Goal: Task Accomplishment & Management: Complete application form

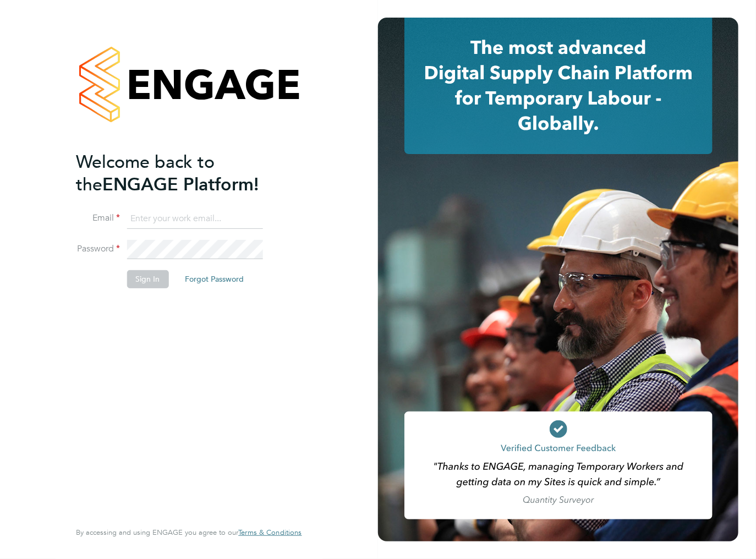
click at [180, 218] on input at bounding box center [195, 219] width 136 height 20
type input "[EMAIL_ADDRESS][DOMAIN_NAME]"
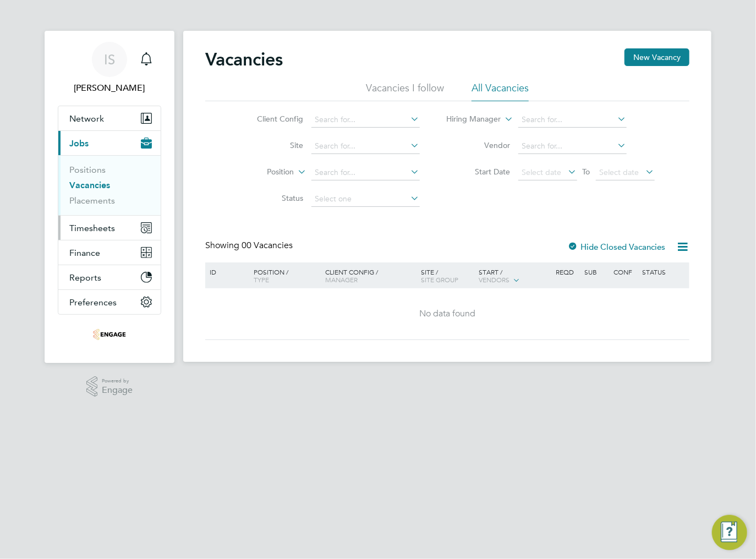
click at [98, 227] on span "Timesheets" at bounding box center [92, 228] width 46 height 10
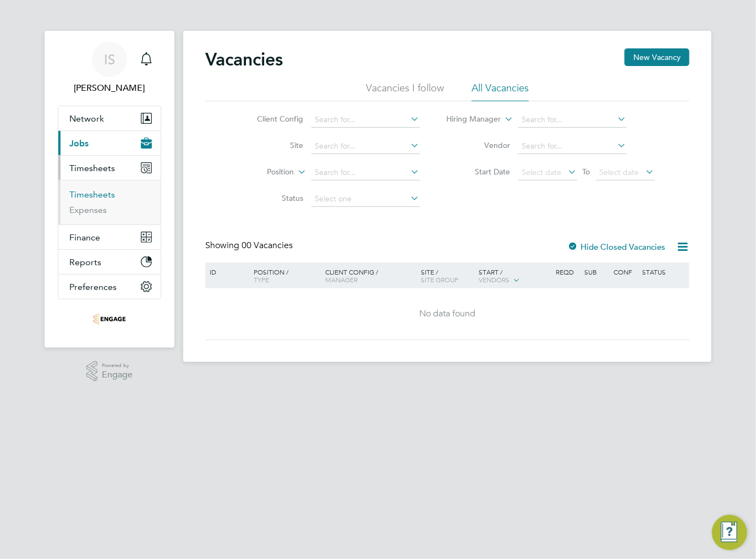
click at [91, 196] on link "Timesheets" at bounding box center [92, 194] width 46 height 10
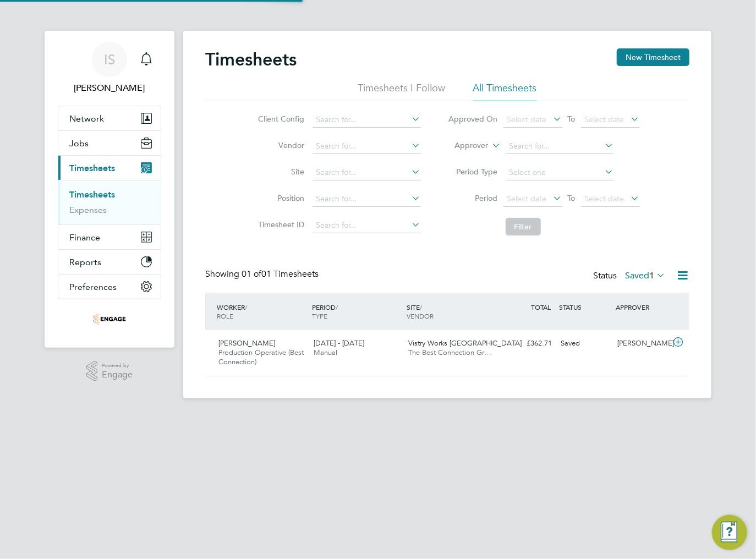
scroll to position [28, 96]
click at [649, 61] on button "New Timesheet" at bounding box center [653, 57] width 73 height 18
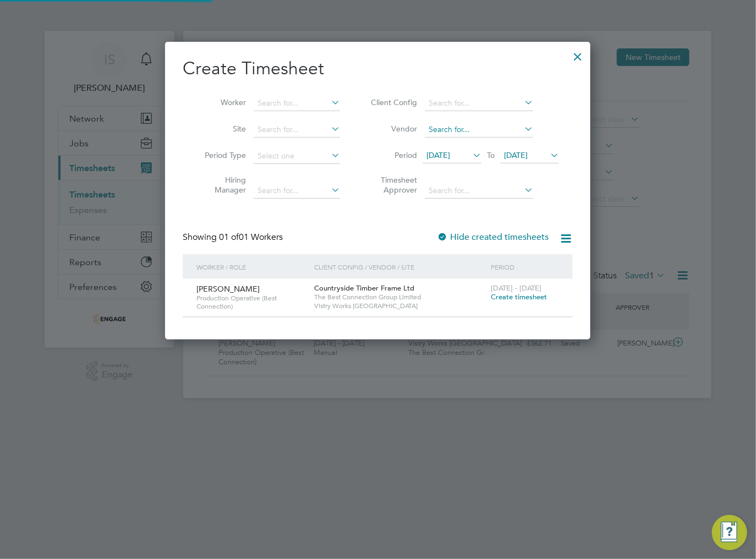
scroll to position [297, 426]
click at [470, 157] on icon at bounding box center [470, 154] width 0 height 15
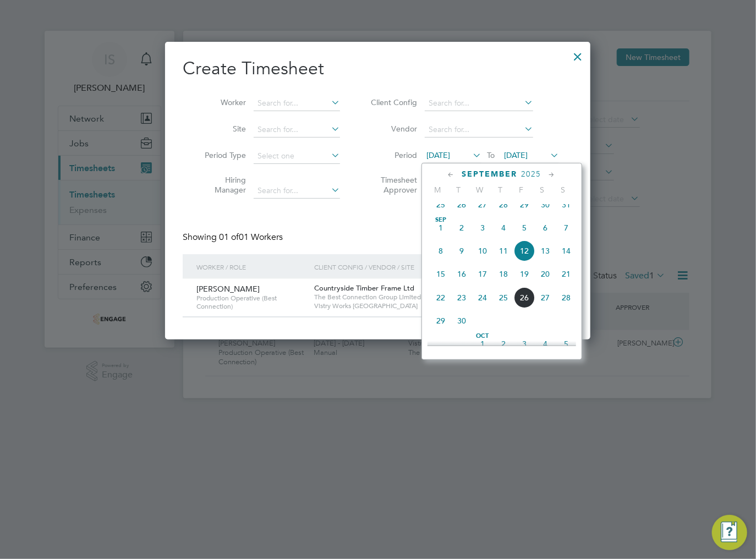
click at [441, 308] on span "22" at bounding box center [440, 297] width 21 height 21
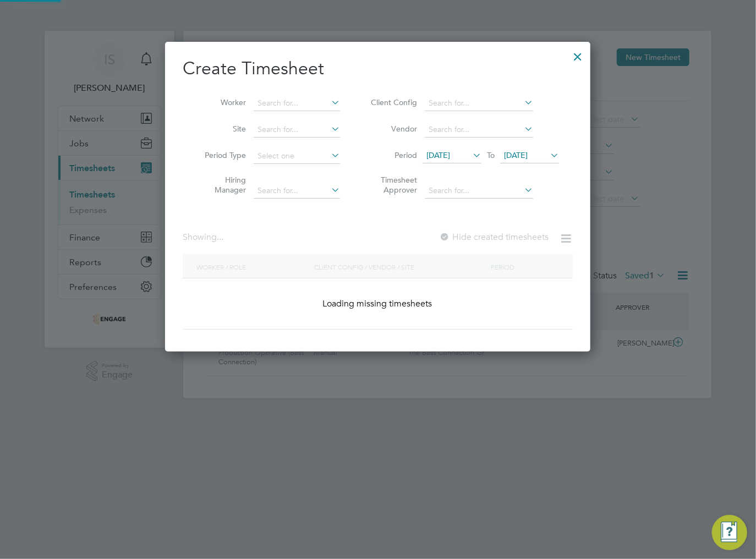
scroll to position [606, 426]
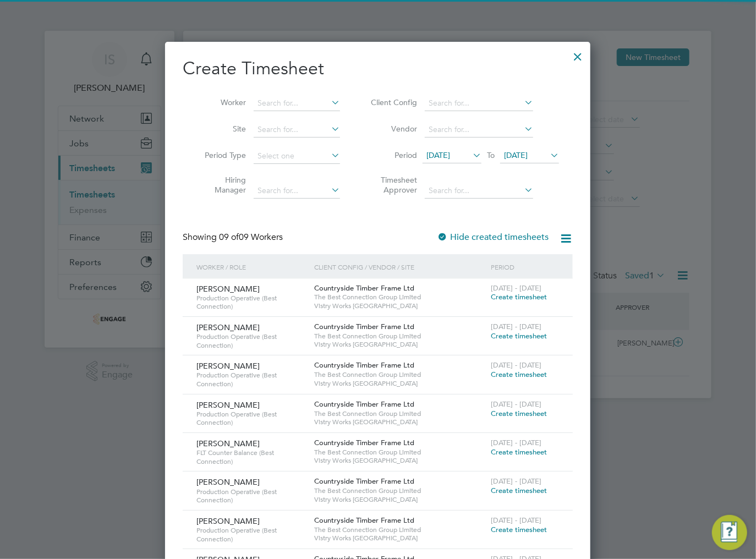
click at [528, 155] on span "[DATE]" at bounding box center [516, 155] width 24 height 10
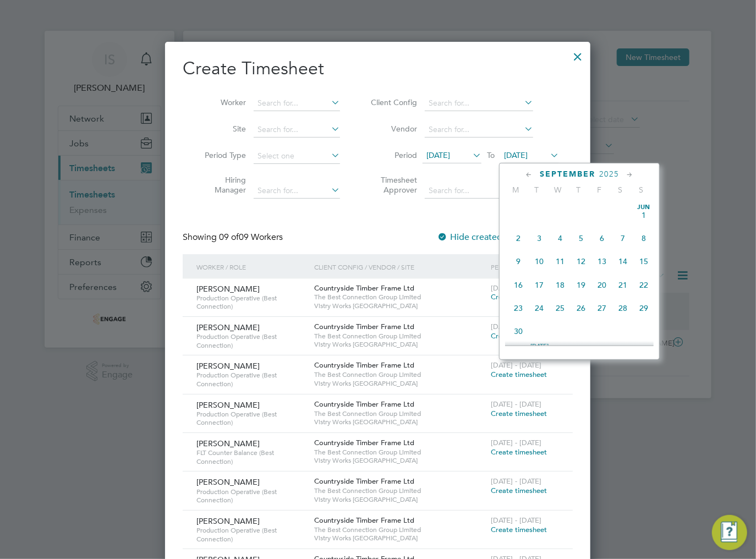
scroll to position [407, 0]
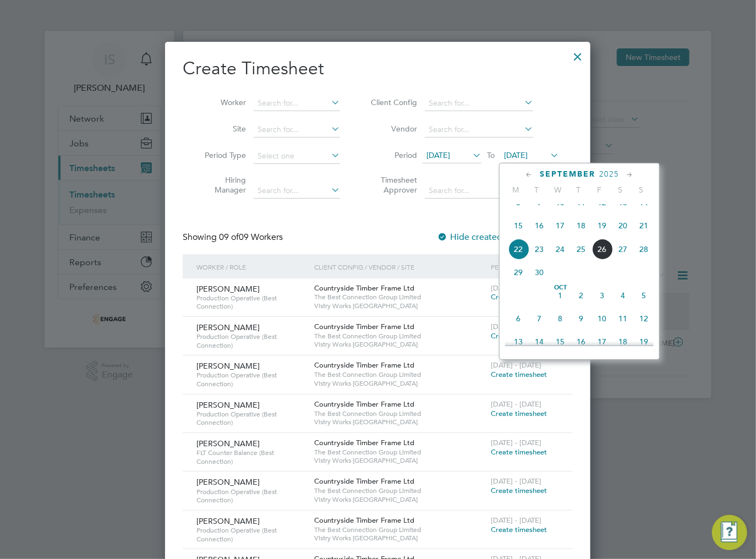
click at [644, 259] on span "28" at bounding box center [643, 249] width 21 height 21
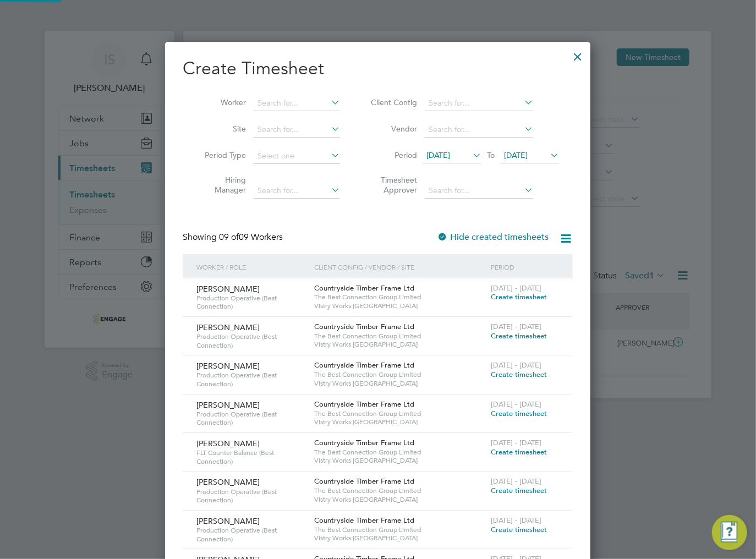
scroll to position [606, 426]
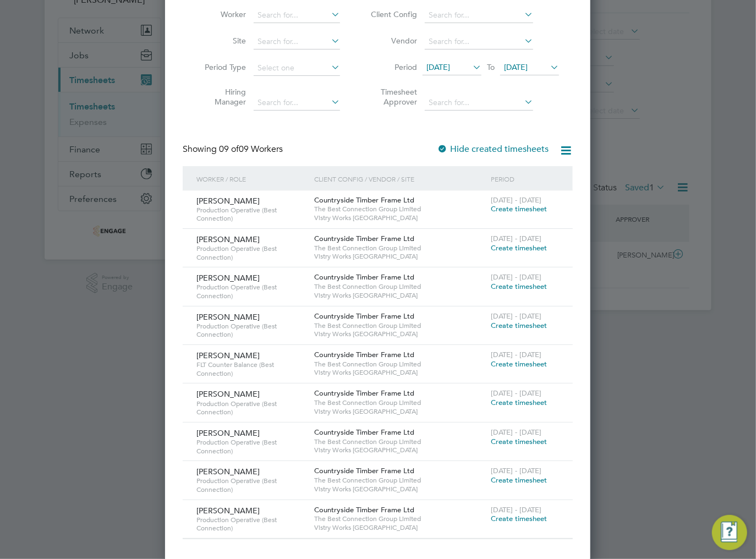
click at [508, 362] on span "Create timesheet" at bounding box center [519, 363] width 56 height 9
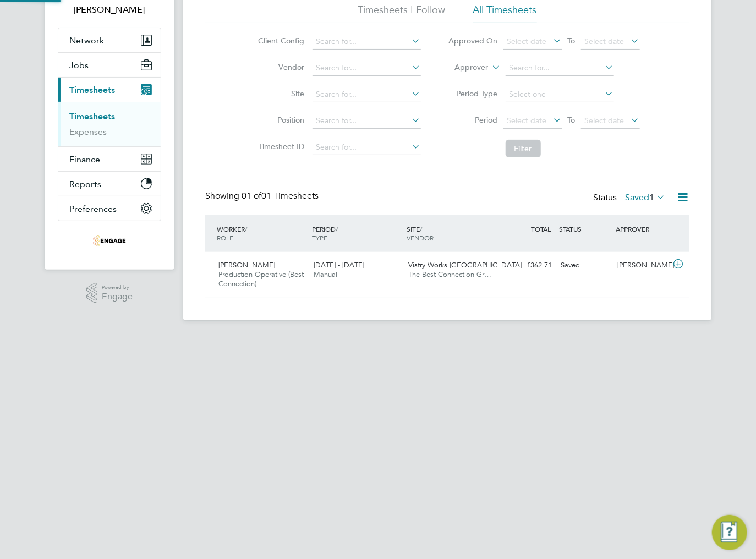
scroll to position [62, 0]
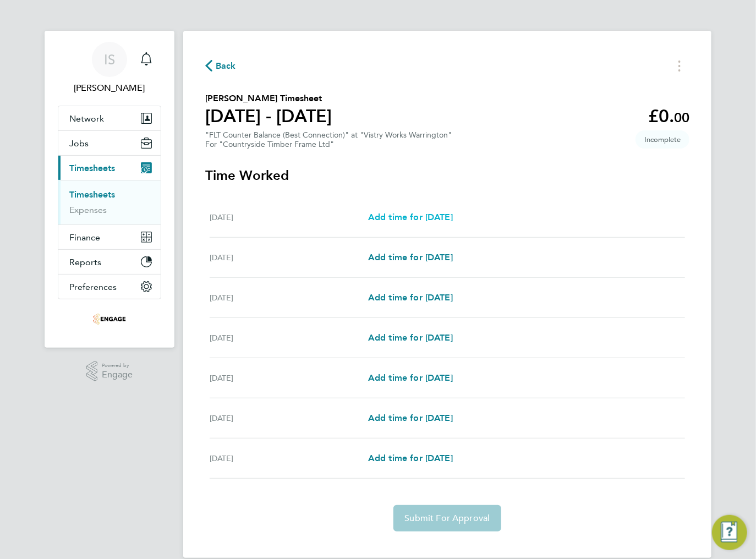
click at [419, 220] on span "Add time for [DATE]" at bounding box center [410, 217] width 85 height 10
select select "15"
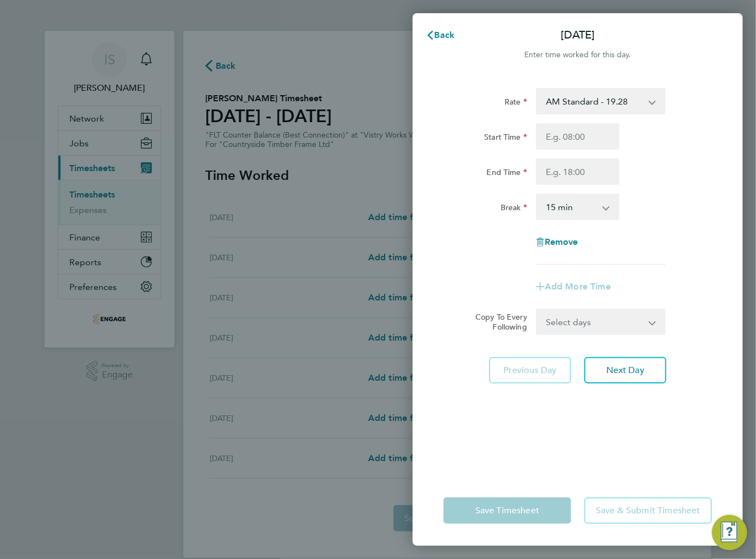
click at [595, 104] on select "AM Standard - 19.28 BONUS - 13.50 PM OT 1 - 31.52 OT2 AM - 38.56 PM Standard - …" at bounding box center [594, 101] width 114 height 24
select select "15"
click at [572, 142] on input "Start Time" at bounding box center [578, 136] width 84 height 26
type input "14:00"
click at [558, 173] on input "End Time" at bounding box center [578, 171] width 84 height 26
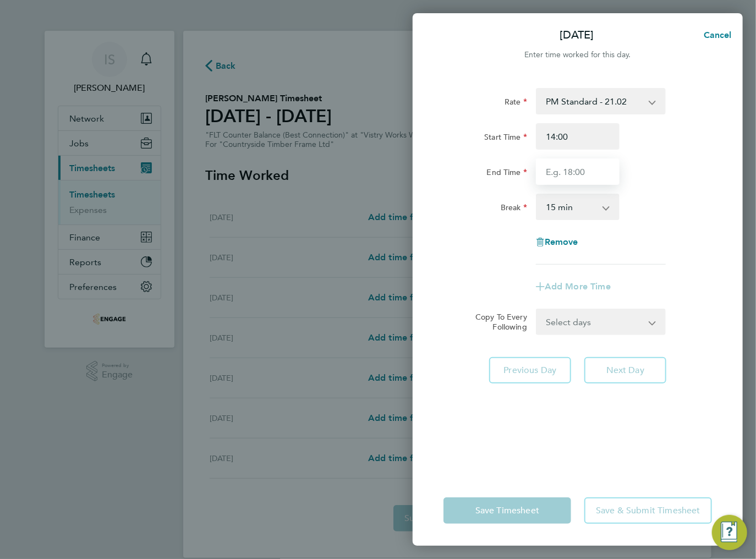
type input "00:00"
click at [582, 212] on select "0 min 15 min 30 min 45 min 60 min 75 min 90 min" at bounding box center [571, 207] width 68 height 24
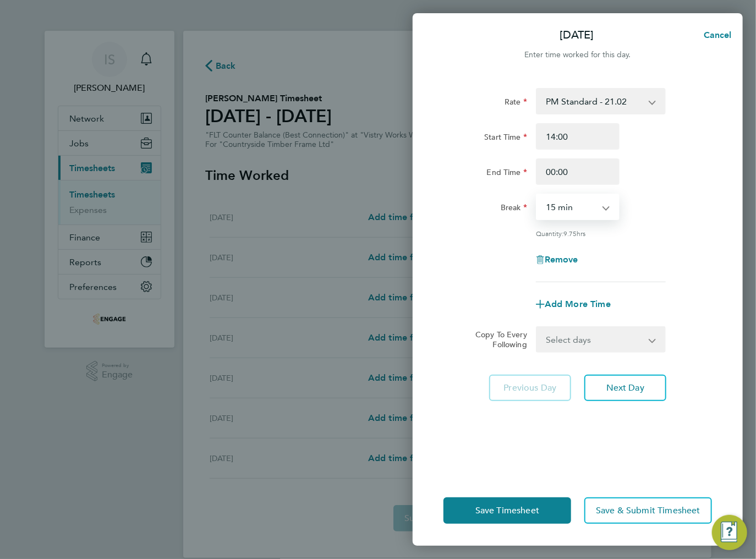
select select "30"
click at [537, 195] on select "0 min 15 min 30 min 45 min 60 min 75 min 90 min" at bounding box center [571, 207] width 68 height 24
click at [580, 349] on select "Select days Day Weekday (Mon-Fri) Weekend (Sat-Sun) [DATE] [DATE] [DATE] [DATE]…" at bounding box center [595, 339] width 116 height 24
select select "TUE"
click at [537, 327] on select "Select days Day Weekday (Mon-Fri) Weekend (Sat-Sun) [DATE] [DATE] [DATE] [DATE]…" at bounding box center [595, 339] width 116 height 24
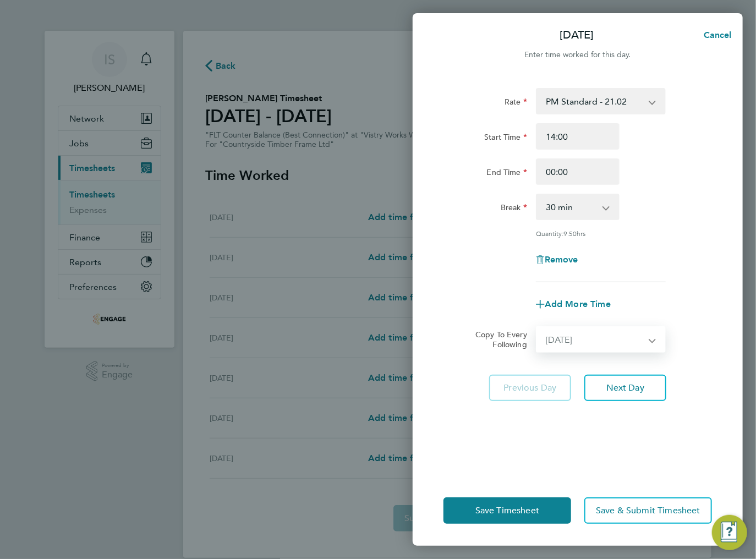
select select "[DATE]"
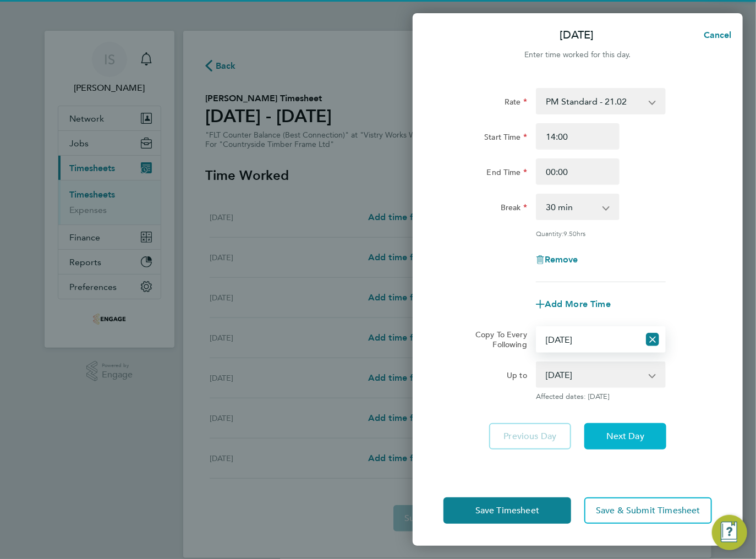
click at [616, 436] on span "Next Day" at bounding box center [625, 436] width 38 height 11
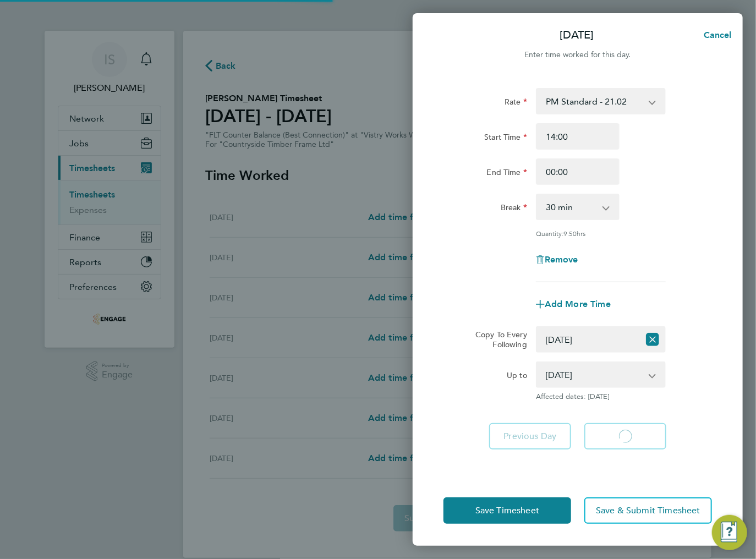
select select "30"
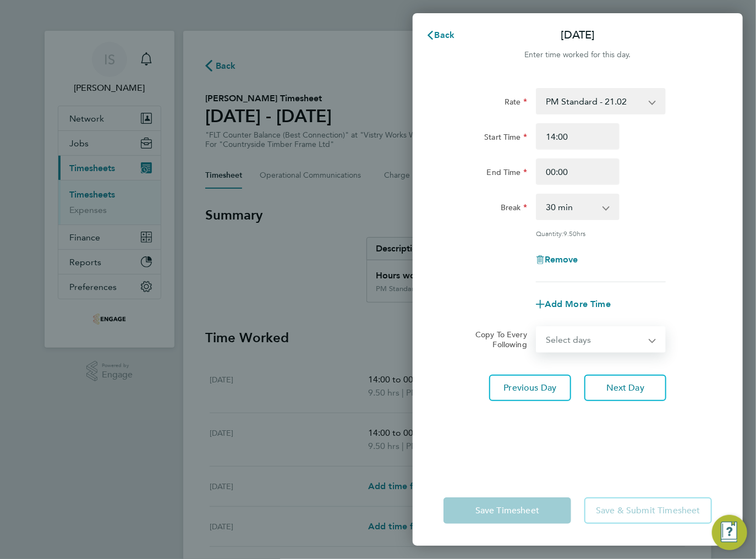
click at [592, 337] on select "Select days Day Weekday (Mon-Fri) Weekend (Sat-Sun) [DATE] [DATE] [DATE] [DATE]…" at bounding box center [595, 339] width 116 height 24
select select "WED"
click at [537, 327] on select "Select days Day Weekday (Mon-Fri) Weekend (Sat-Sun) [DATE] [DATE] [DATE] [DATE]…" at bounding box center [595, 339] width 116 height 24
select select "[DATE]"
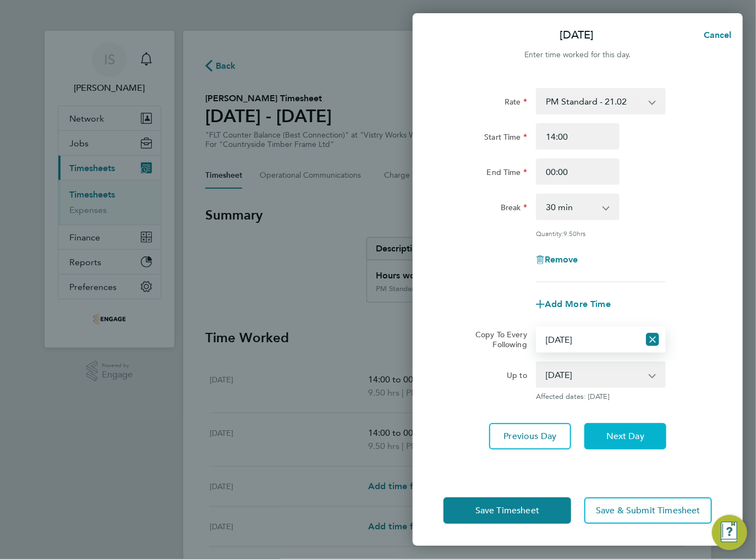
click at [623, 434] on span "Next Day" at bounding box center [625, 436] width 38 height 11
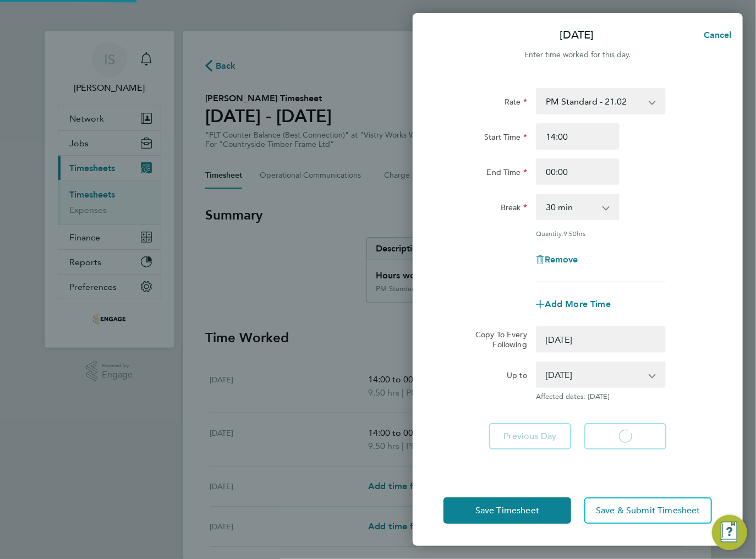
select select "0: null"
select select "30"
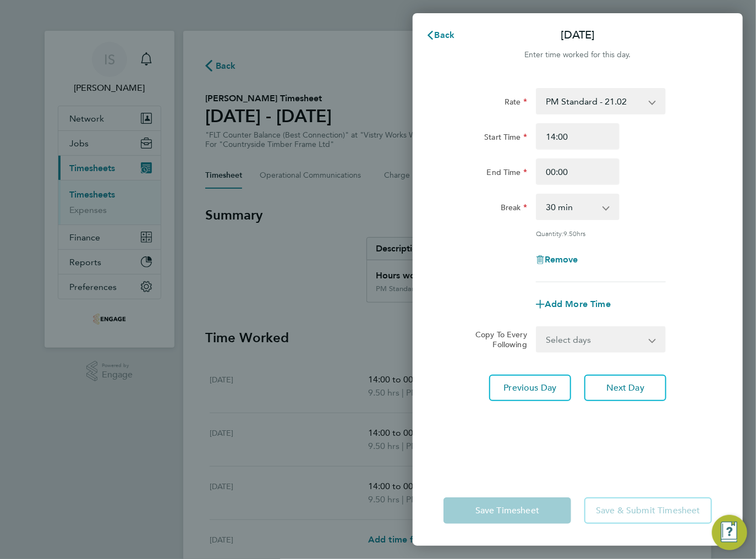
click at [577, 339] on select "Select days Day Weekday (Mon-Fri) Weekend (Sat-Sun) [DATE] [DATE] [DATE] [DATE]" at bounding box center [595, 339] width 116 height 24
select select "THU"
click at [537, 327] on select "Select days Day Weekday (Mon-Fri) Weekend (Sat-Sun) [DATE] [DATE] [DATE] [DATE]" at bounding box center [595, 339] width 116 height 24
select select "[DATE]"
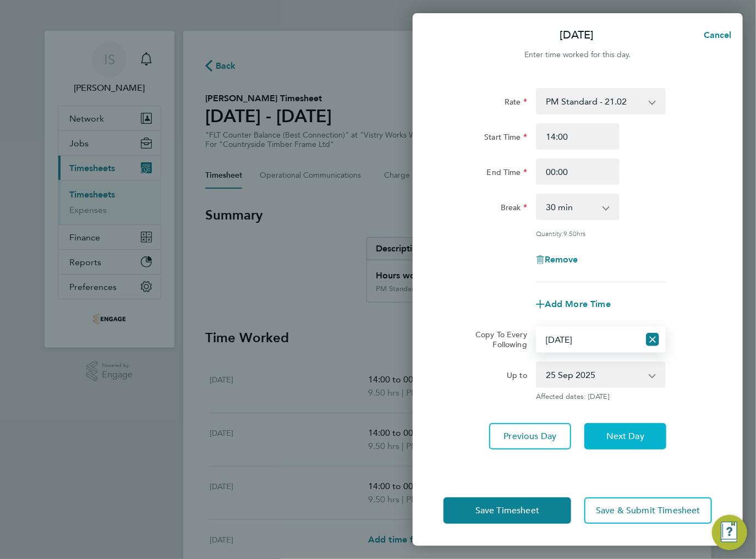
click at [607, 432] on span "Next Day" at bounding box center [625, 436] width 38 height 11
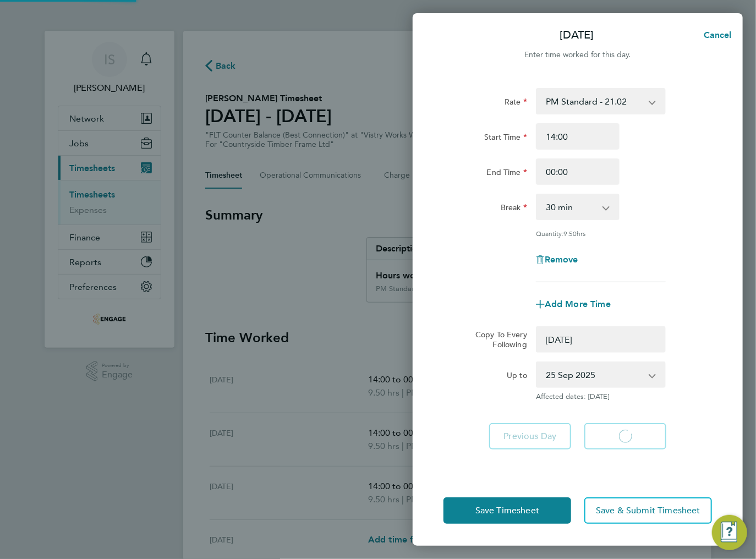
select select "0: null"
select select "30"
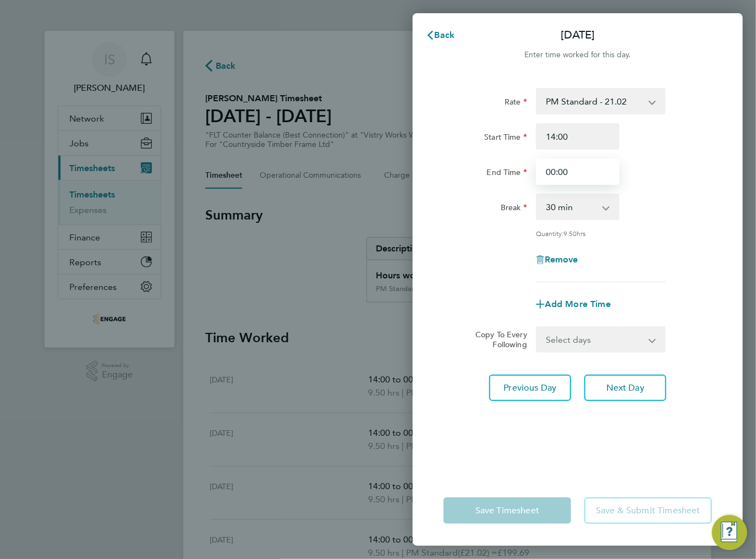
drag, startPoint x: 574, startPoint y: 173, endPoint x: 542, endPoint y: 173, distance: 31.9
click at [542, 173] on input "00:00" at bounding box center [578, 171] width 84 height 26
click at [647, 168] on div "End Time 11:30" at bounding box center [577, 171] width 277 height 26
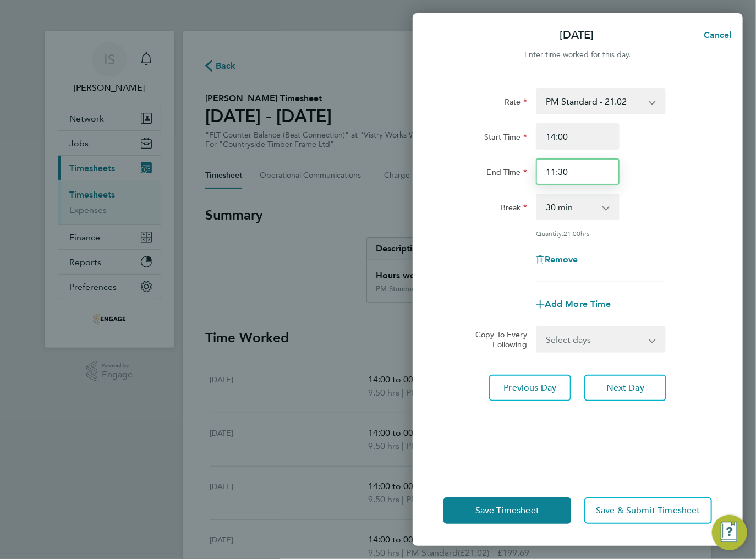
drag, startPoint x: 576, startPoint y: 177, endPoint x: 546, endPoint y: 173, distance: 30.5
click at [546, 173] on input "11:30" at bounding box center [578, 171] width 84 height 26
type input "23:30"
click at [665, 181] on div "End Time 23:30" at bounding box center [577, 171] width 277 height 26
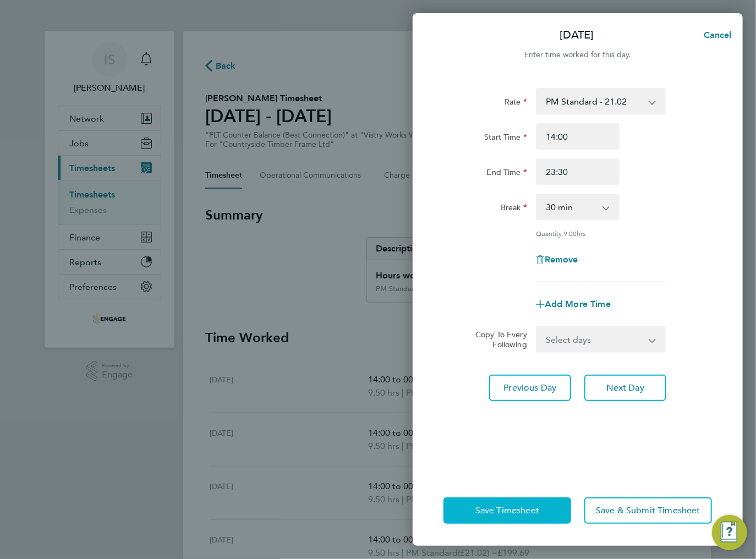
click at [508, 516] on button "Save Timesheet" at bounding box center [507, 510] width 128 height 26
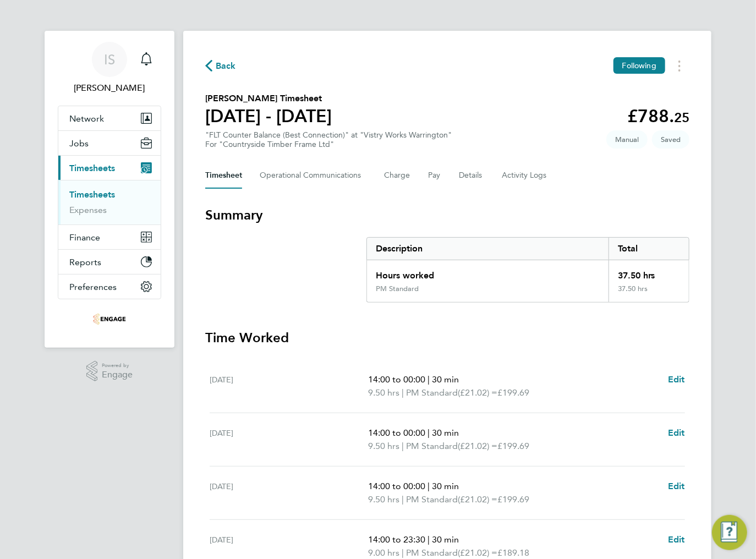
click at [346, 211] on h3 "Summary" at bounding box center [447, 215] width 484 height 18
click at [207, 68] on icon "button" at bounding box center [208, 66] width 7 height 12
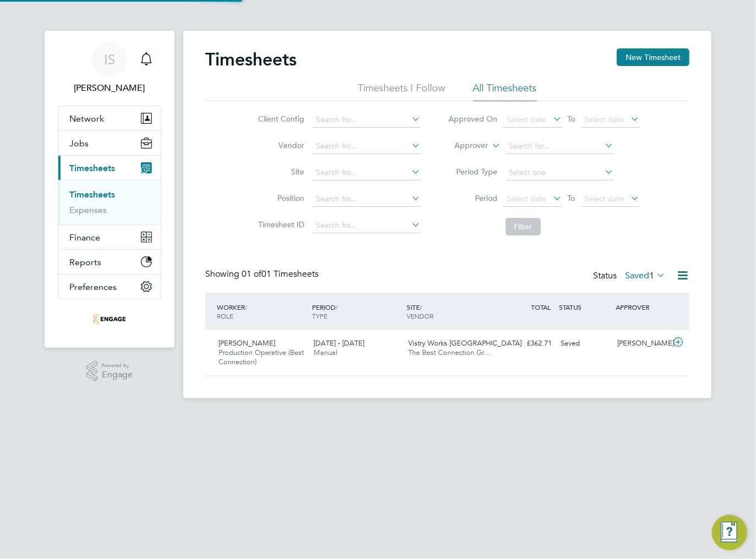
scroll to position [28, 96]
click at [640, 57] on button "New Timesheet" at bounding box center [653, 57] width 73 height 18
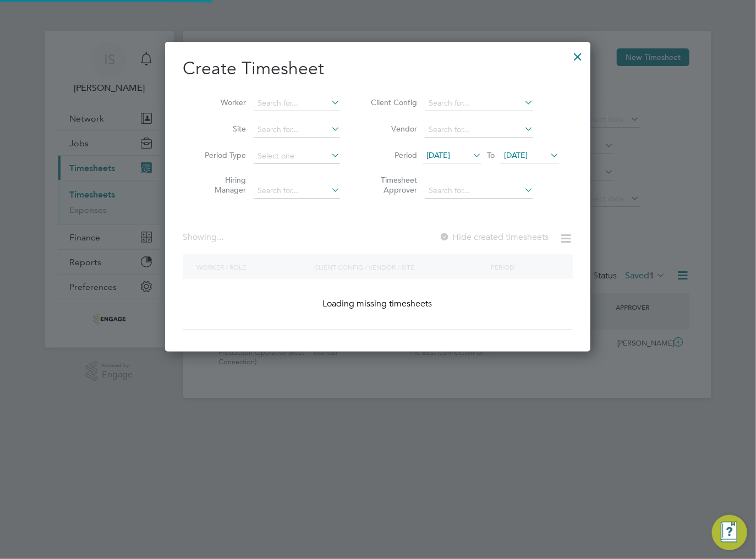
scroll to position [297, 426]
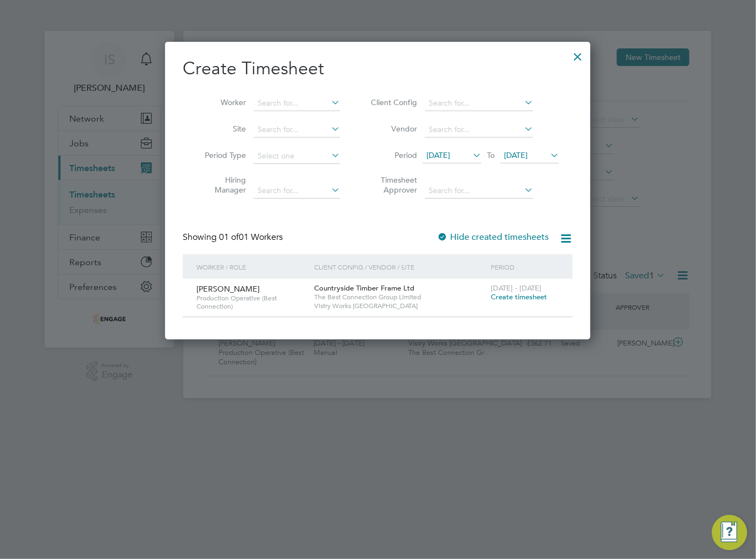
click at [450, 156] on span "[DATE]" at bounding box center [438, 155] width 24 height 10
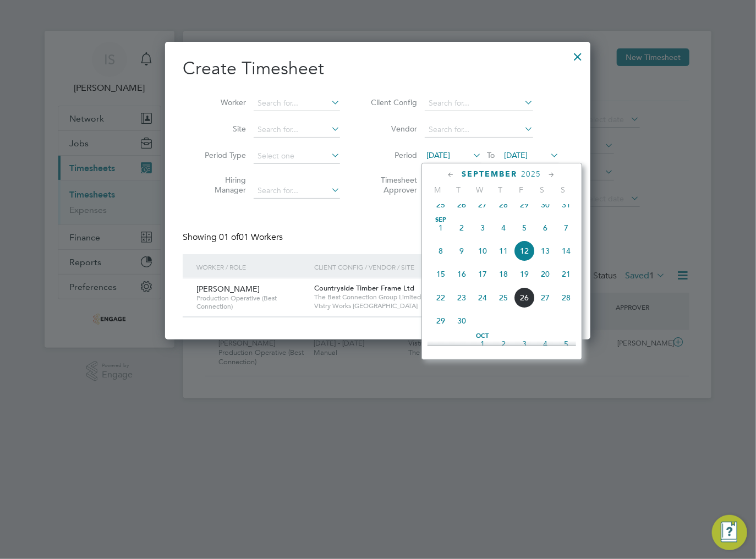
click at [444, 308] on span "22" at bounding box center [440, 297] width 21 height 21
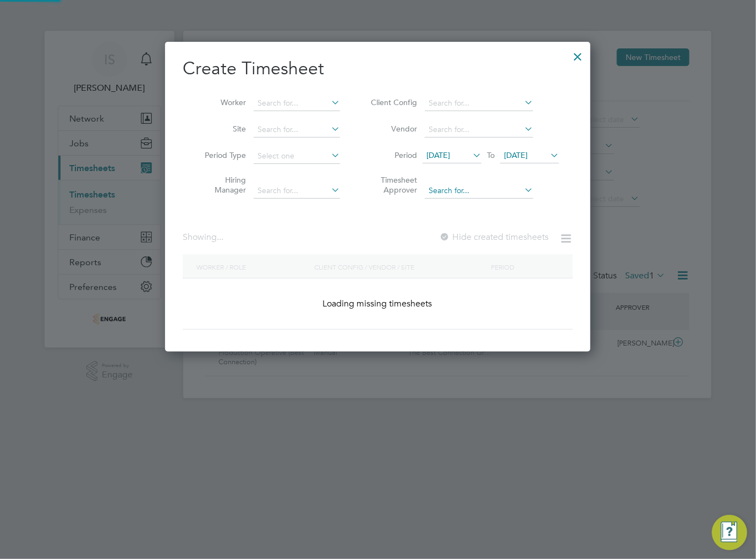
scroll to position [568, 426]
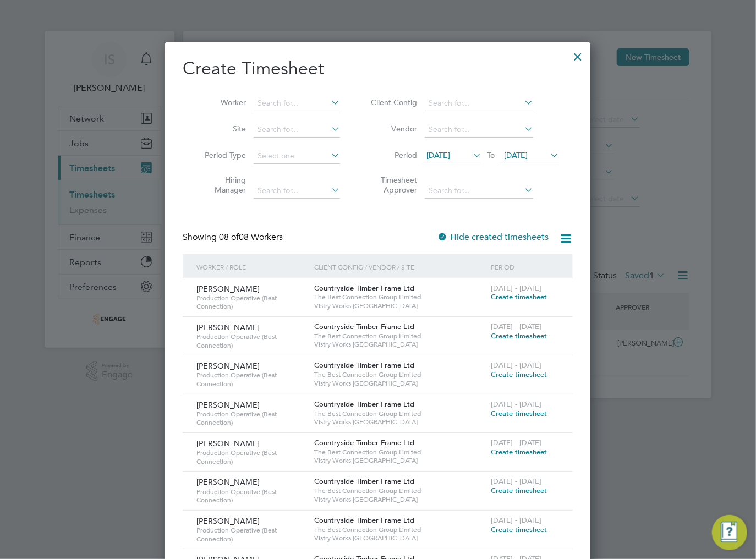
click at [527, 158] on span "[DATE]" at bounding box center [516, 155] width 24 height 10
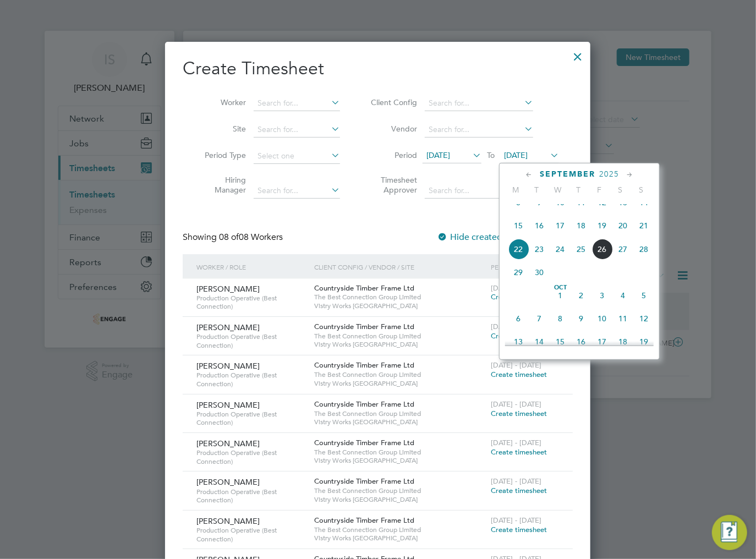
click at [642, 260] on span "28" at bounding box center [643, 249] width 21 height 21
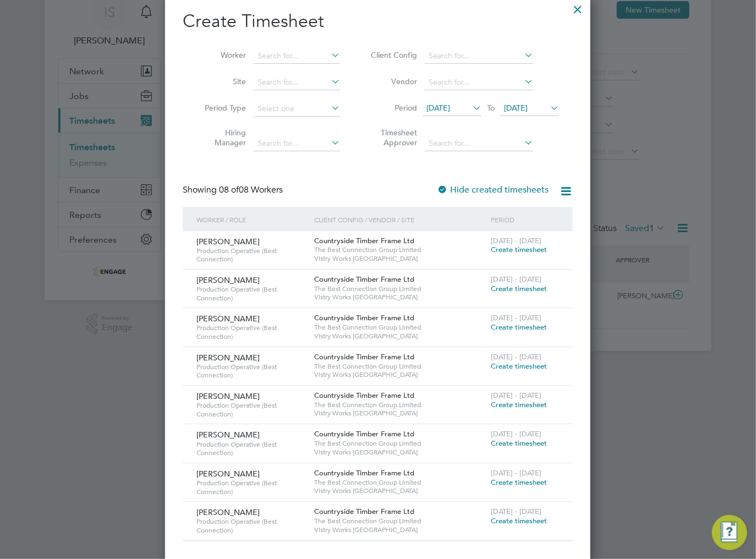
scroll to position [50, 0]
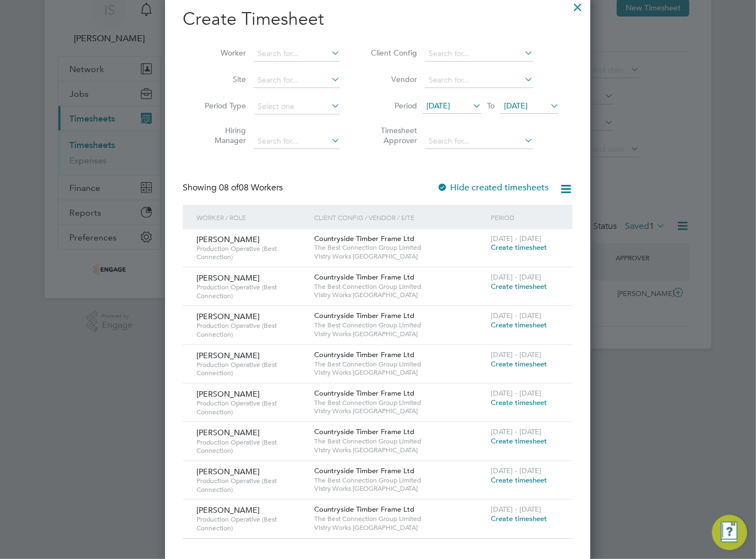
click at [506, 476] on span "Create timesheet" at bounding box center [519, 479] width 56 height 9
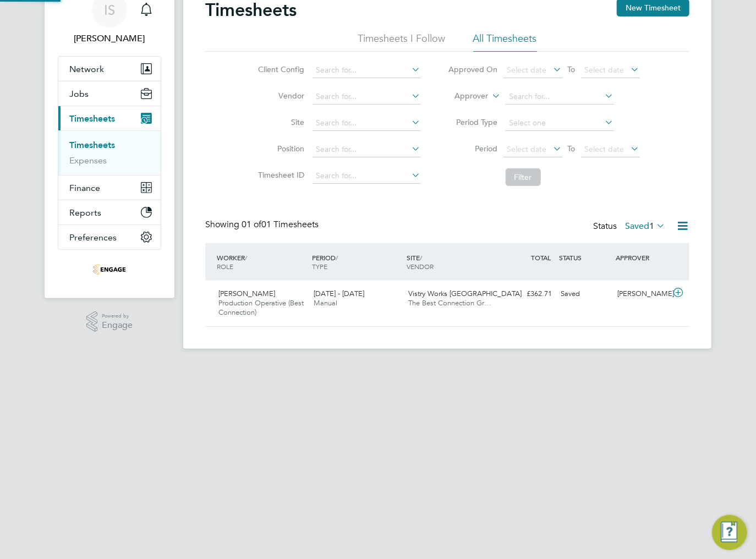
scroll to position [15, 0]
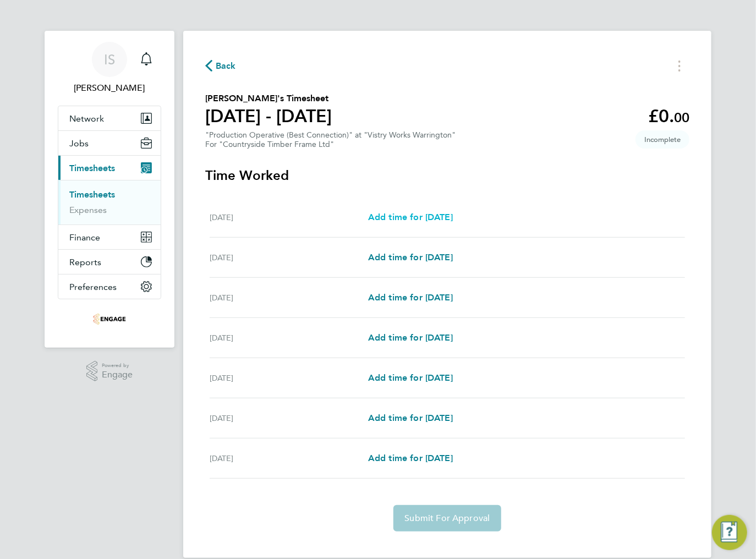
click at [405, 220] on span "Add time for [DATE]" at bounding box center [410, 217] width 85 height 10
select select "15"
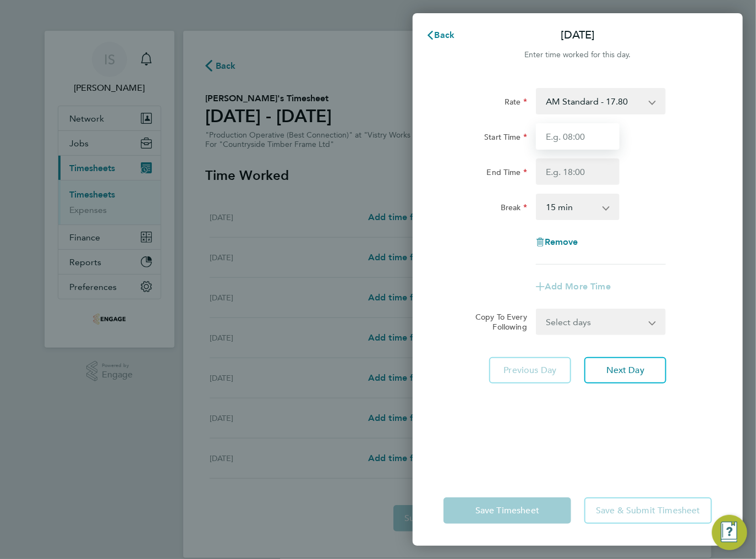
click at [564, 144] on input "Start Time" at bounding box center [578, 136] width 84 height 26
type input "06:00"
click at [572, 171] on input "End Time" at bounding box center [578, 171] width 84 height 26
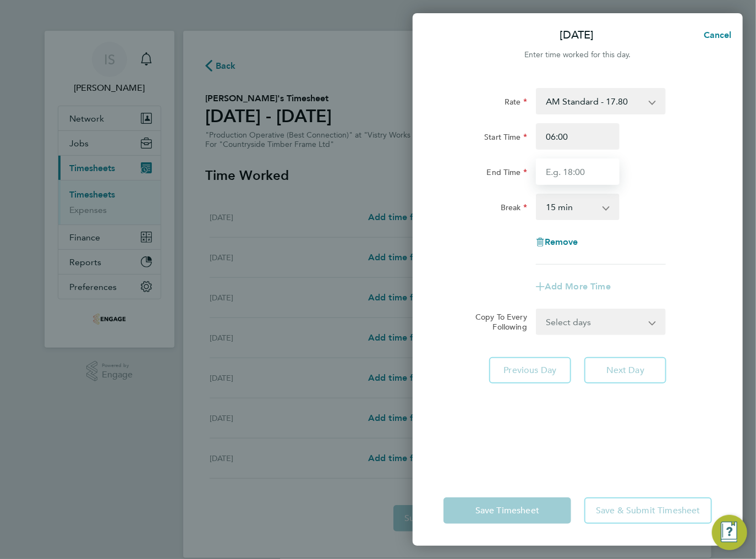
type input "14:00"
click at [574, 206] on select "0 min 15 min 30 min 45 min 60 min 75 min 90 min" at bounding box center [571, 207] width 68 height 24
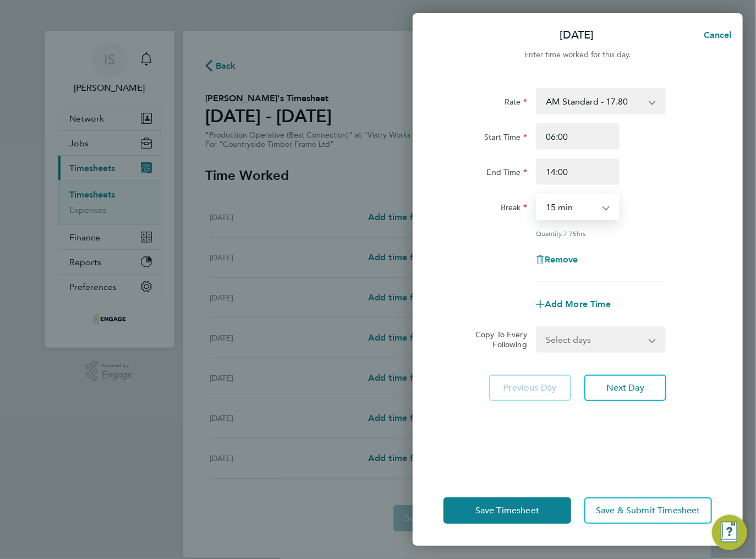
select select "30"
click at [537, 195] on select "0 min 15 min 30 min 45 min 60 min 75 min 90 min" at bounding box center [571, 207] width 68 height 24
click at [590, 337] on select "Select days Day Weekday (Mon-Fri) Weekend (Sat-Sun) [DATE] [DATE] [DATE] [DATE]…" at bounding box center [595, 339] width 116 height 24
select select "WEEKDAY"
click at [537, 327] on select "Select days Day Weekday (Mon-Fri) Weekend (Sat-Sun) [DATE] [DATE] [DATE] [DATE]…" at bounding box center [595, 339] width 116 height 24
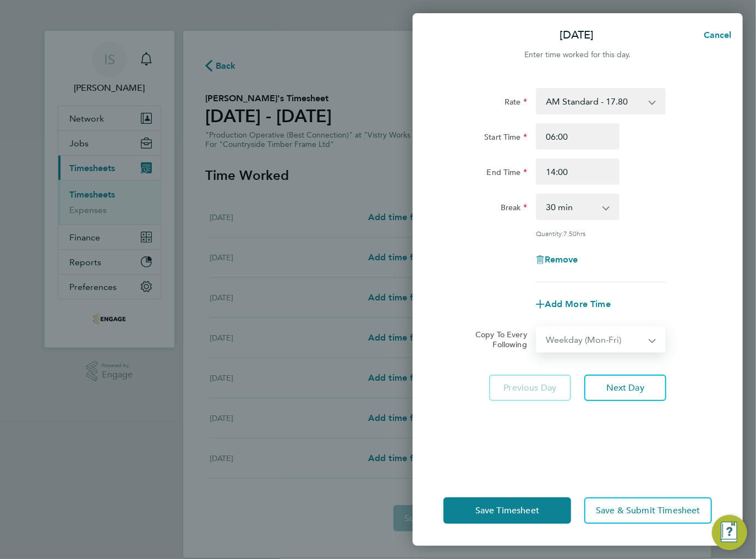
select select "[DATE]"
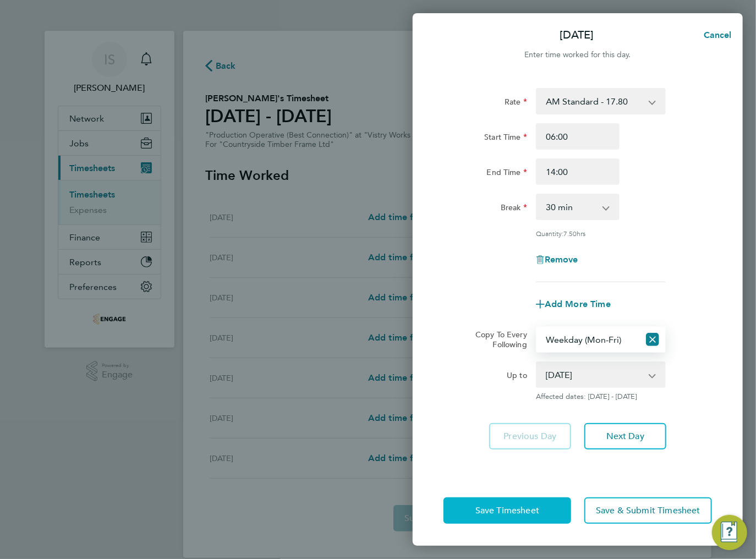
click at [532, 513] on span "Save Timesheet" at bounding box center [507, 510] width 64 height 11
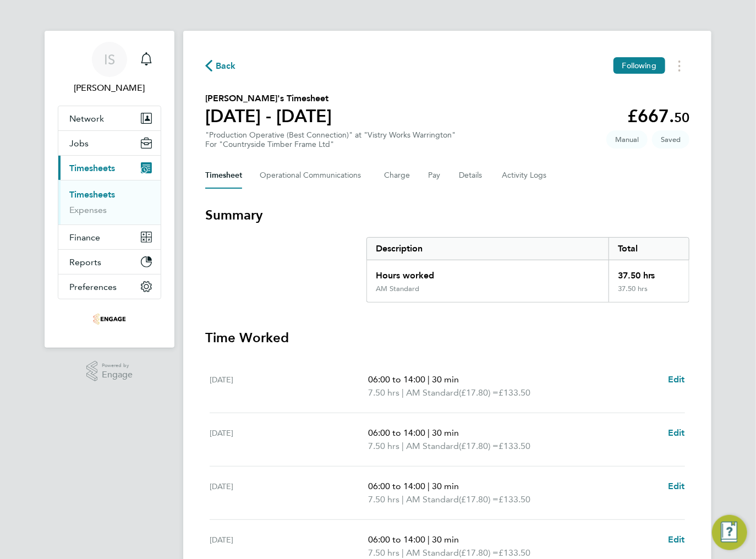
click at [211, 67] on icon "button" at bounding box center [208, 66] width 7 height 12
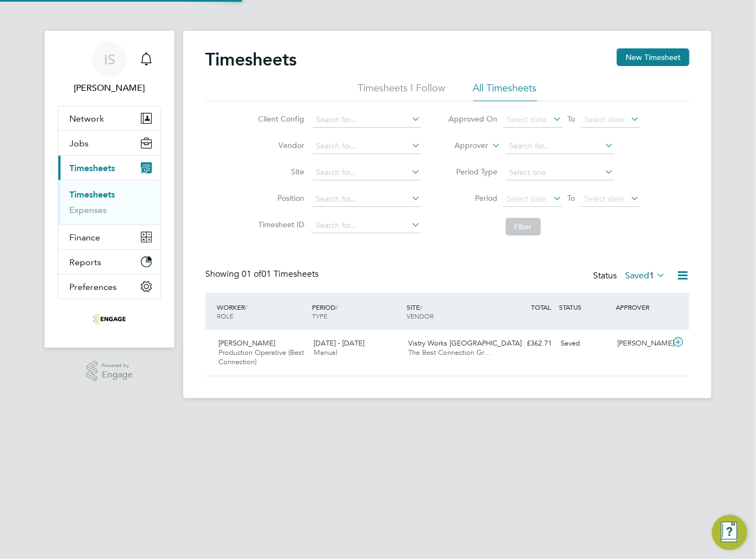
scroll to position [28, 96]
click at [645, 59] on button "New Timesheet" at bounding box center [653, 57] width 73 height 18
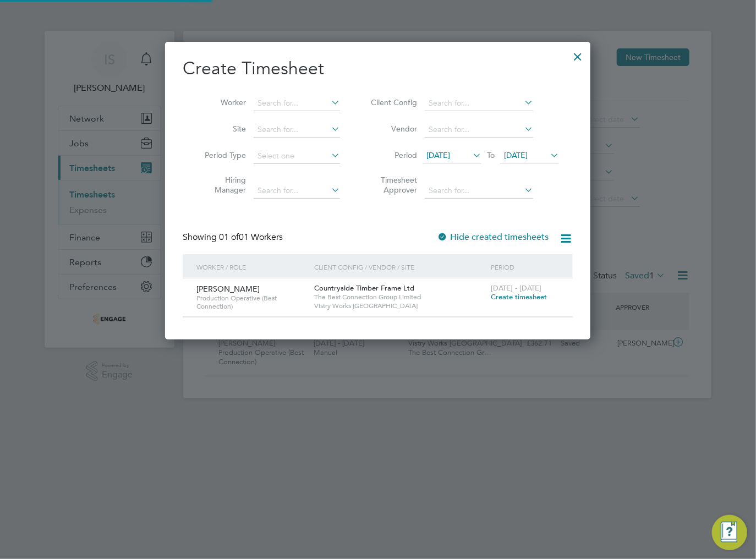
scroll to position [297, 426]
click at [447, 155] on span "[DATE]" at bounding box center [438, 155] width 24 height 10
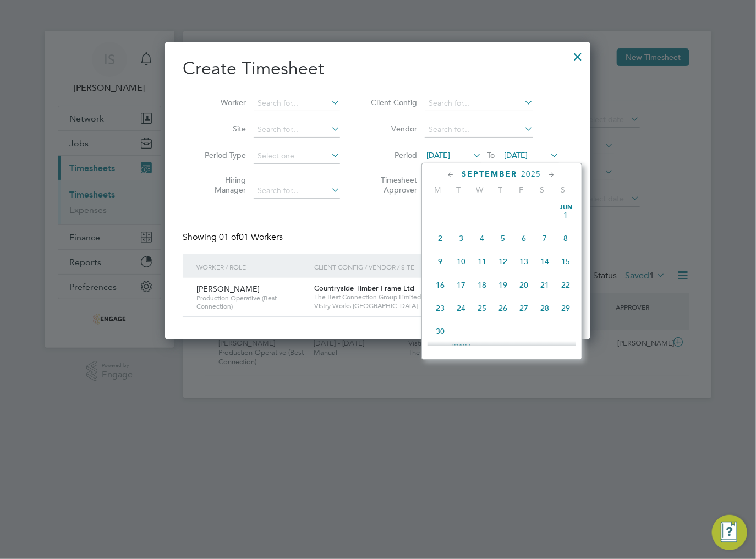
scroll to position [359, 0]
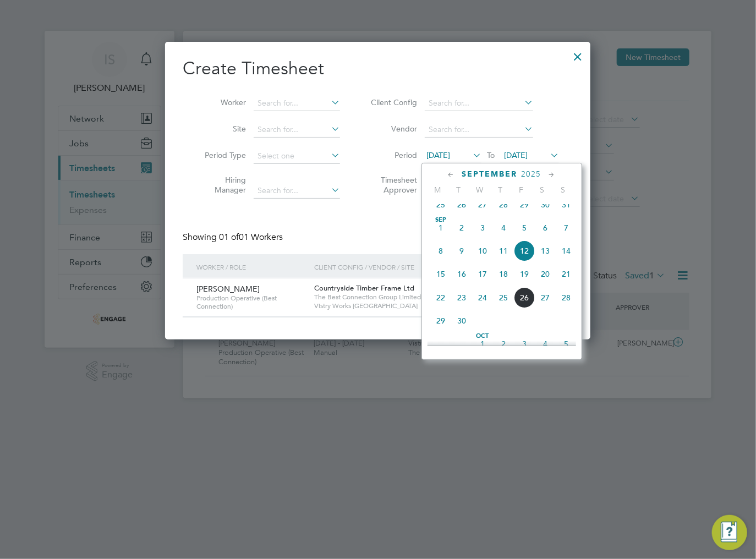
click at [440, 308] on span "22" at bounding box center [440, 297] width 21 height 21
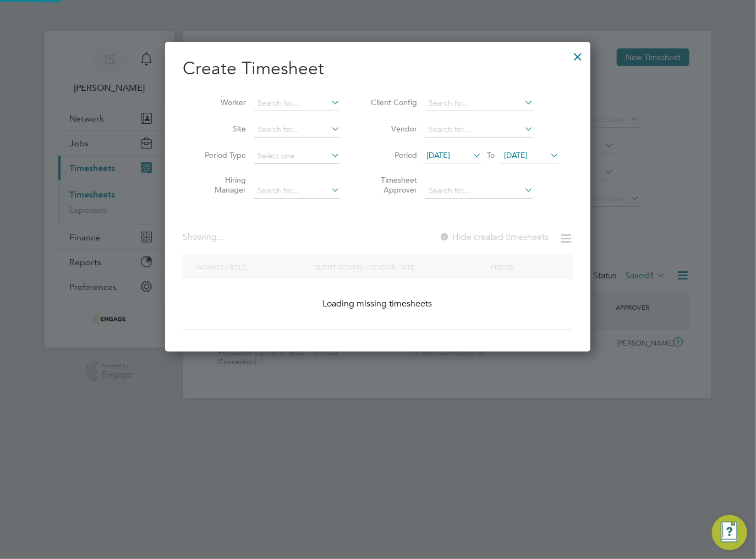
scroll to position [528, 426]
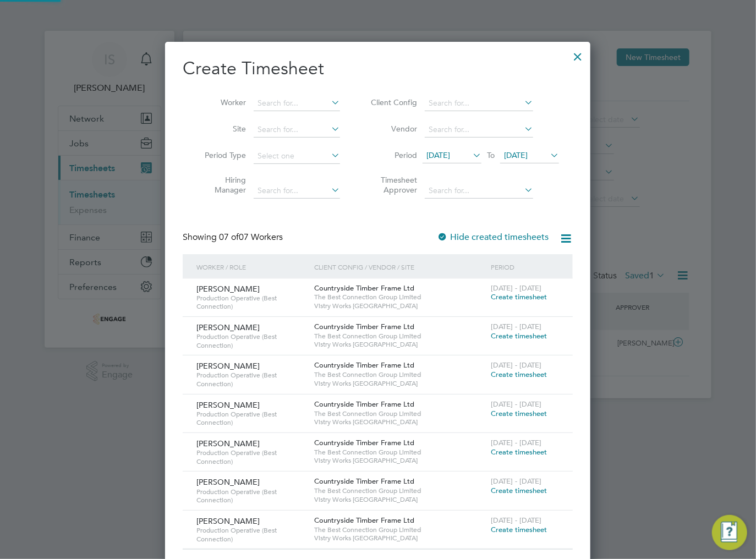
click at [528, 151] on span "[DATE]" at bounding box center [516, 155] width 24 height 10
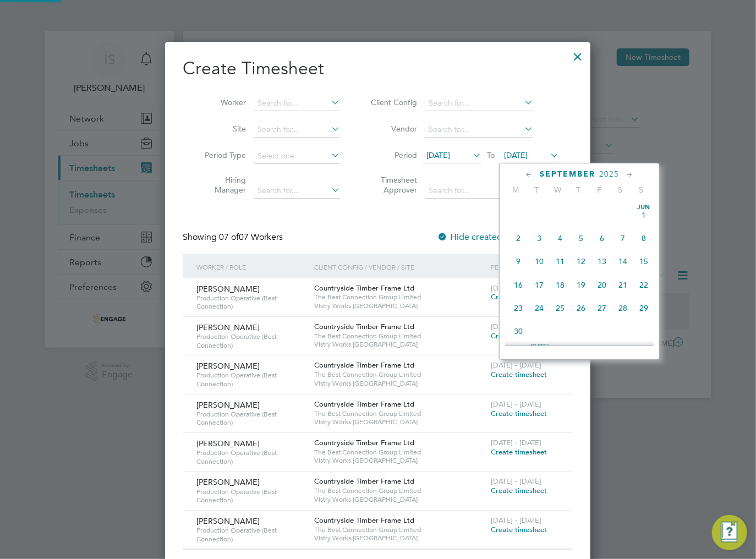
scroll to position [407, 0]
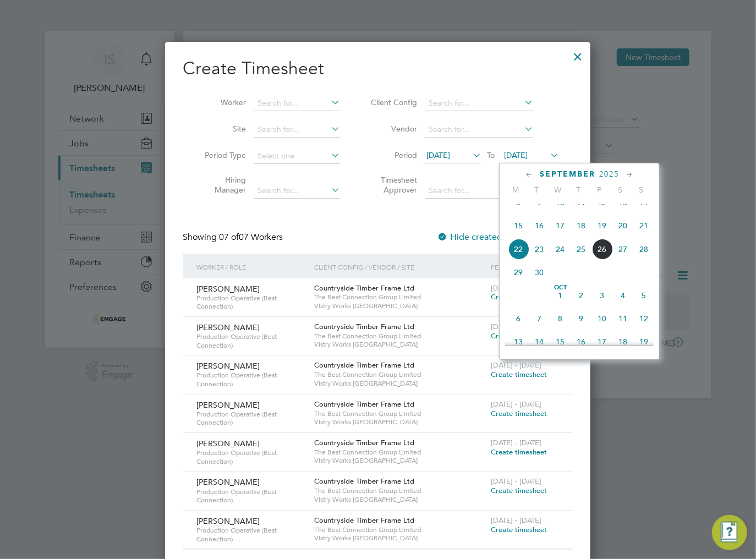
click at [648, 260] on span "28" at bounding box center [643, 249] width 21 height 21
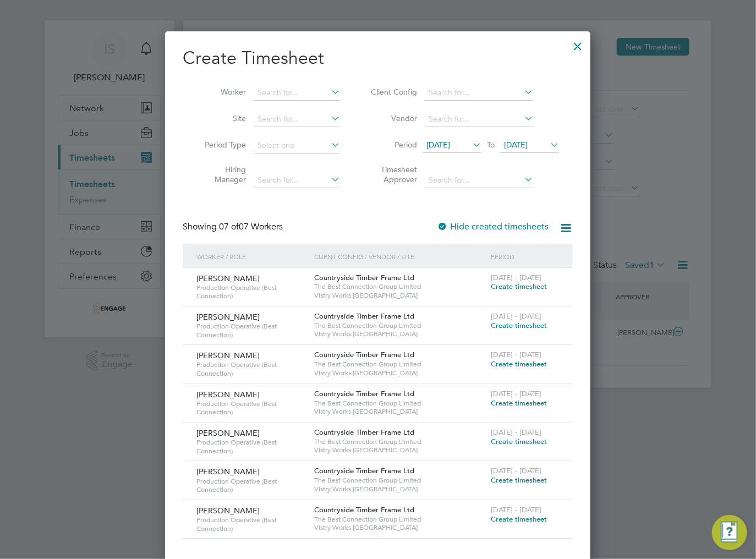
scroll to position [11, 0]
click at [506, 477] on span "Create timesheet" at bounding box center [519, 479] width 56 height 9
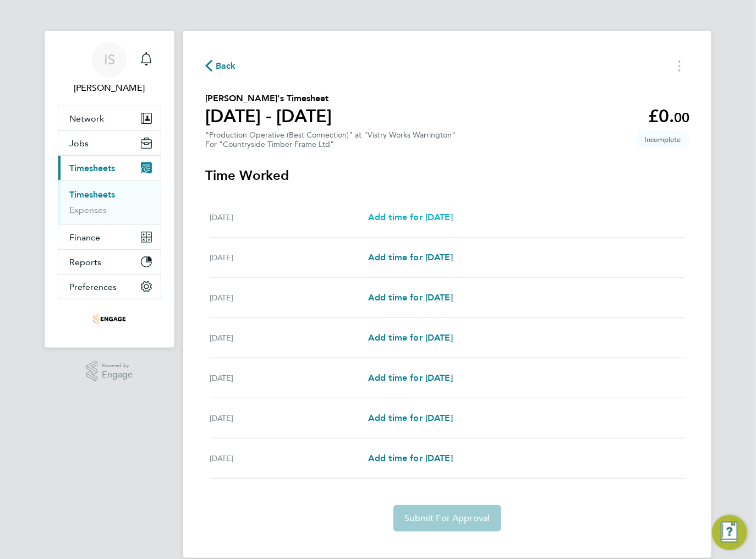
click at [413, 216] on span "Add time for [DATE]" at bounding box center [410, 217] width 85 height 10
select select "15"
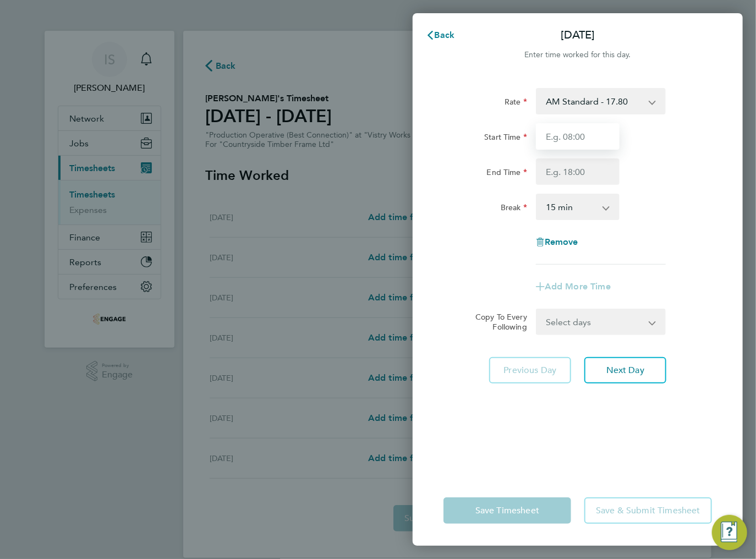
click at [586, 139] on input "Start Time" at bounding box center [578, 136] width 84 height 26
type input "06:00"
click at [569, 172] on input "End Time" at bounding box center [578, 171] width 84 height 26
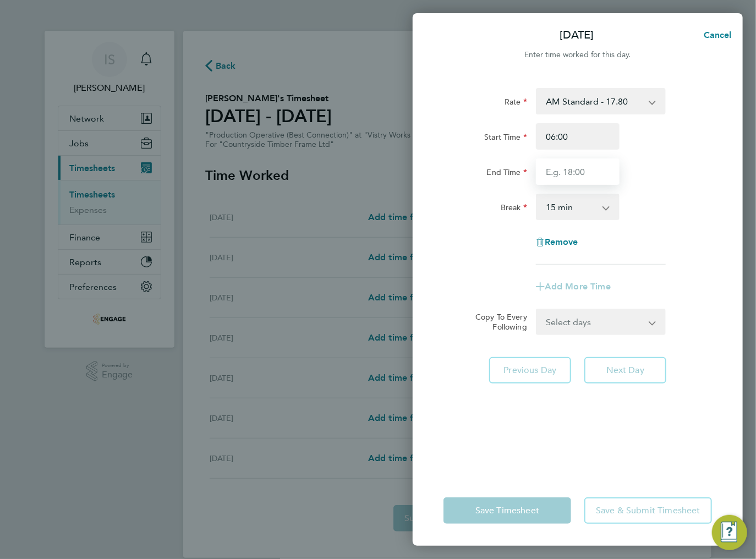
type input "14:00"
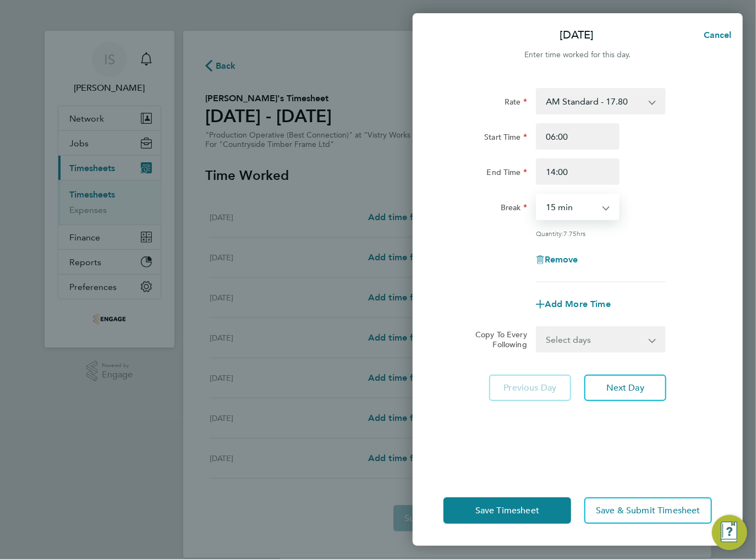
click at [572, 207] on select "0 min 15 min 30 min 45 min 60 min 75 min 90 min" at bounding box center [571, 207] width 68 height 24
select select "30"
click at [537, 195] on select "0 min 15 min 30 min 45 min 60 min 75 min 90 min" at bounding box center [571, 207] width 68 height 24
click at [582, 345] on select "Select days Day Weekday (Mon-Fri) Weekend (Sat-Sun) [DATE] [DATE] [DATE] [DATE]…" at bounding box center [595, 339] width 116 height 24
select select "WEEKDAY"
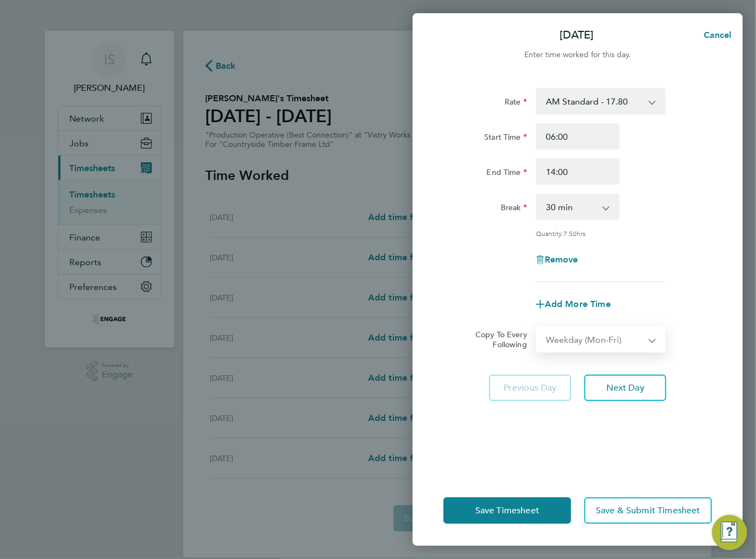
click at [537, 327] on select "Select days Day Weekday (Mon-Fri) Weekend (Sat-Sun) [DATE] [DATE] [DATE] [DATE]…" at bounding box center [595, 339] width 116 height 24
select select "[DATE]"
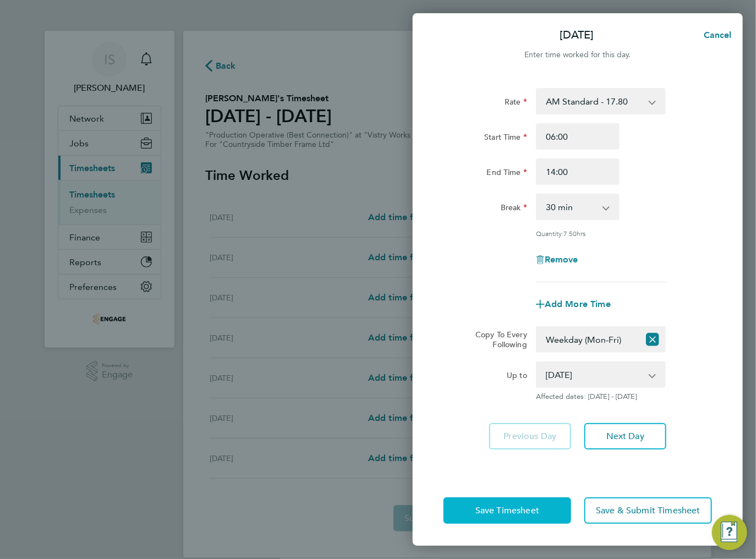
click at [533, 517] on button "Save Timesheet" at bounding box center [507, 510] width 128 height 26
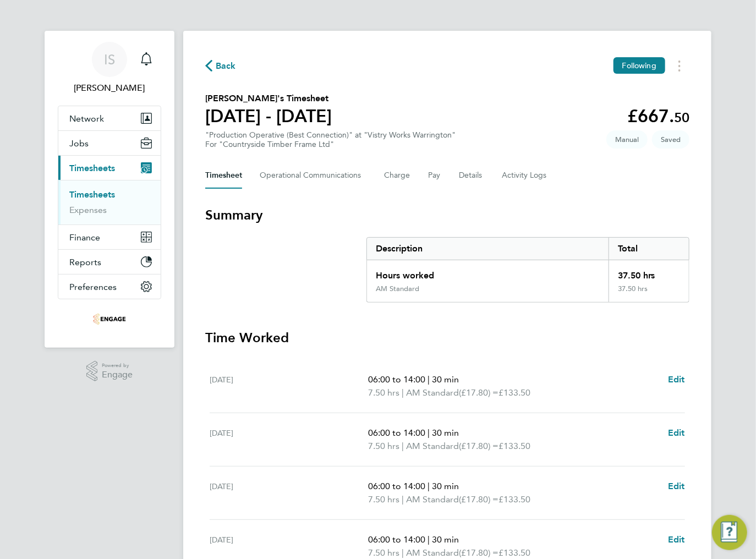
click at [218, 65] on span "Back" at bounding box center [226, 65] width 20 height 13
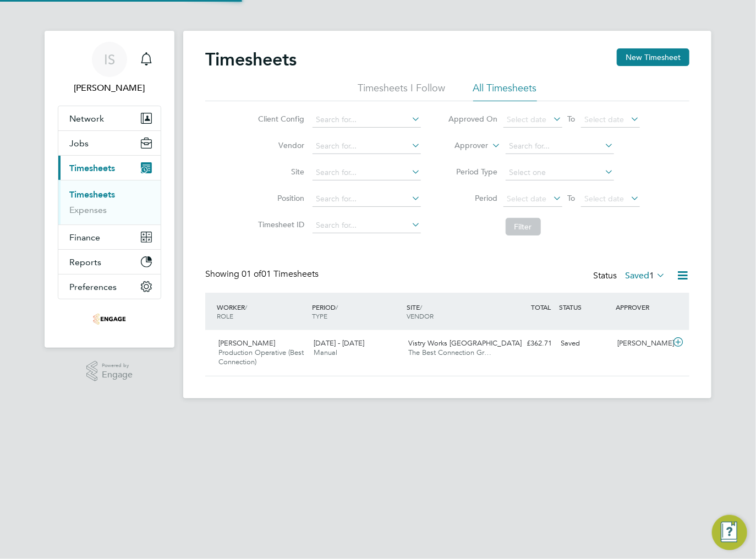
scroll to position [28, 96]
click at [658, 57] on button "New Timesheet" at bounding box center [653, 57] width 73 height 18
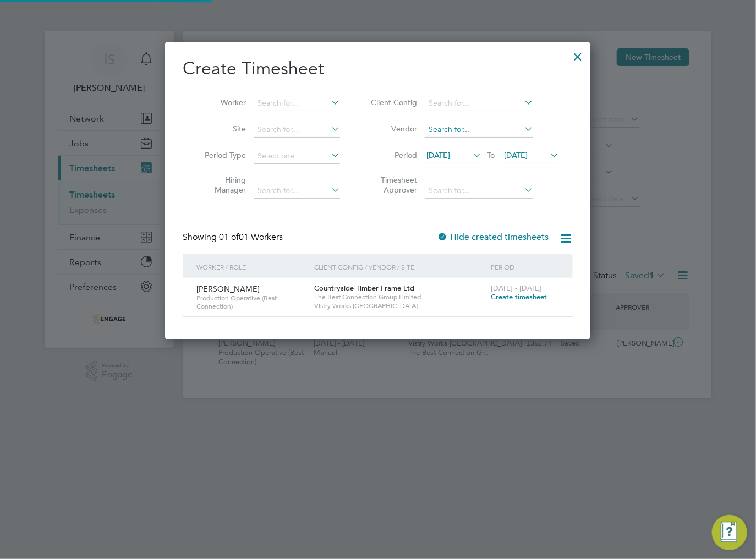
scroll to position [297, 426]
click at [450, 153] on span "[DATE]" at bounding box center [438, 155] width 24 height 10
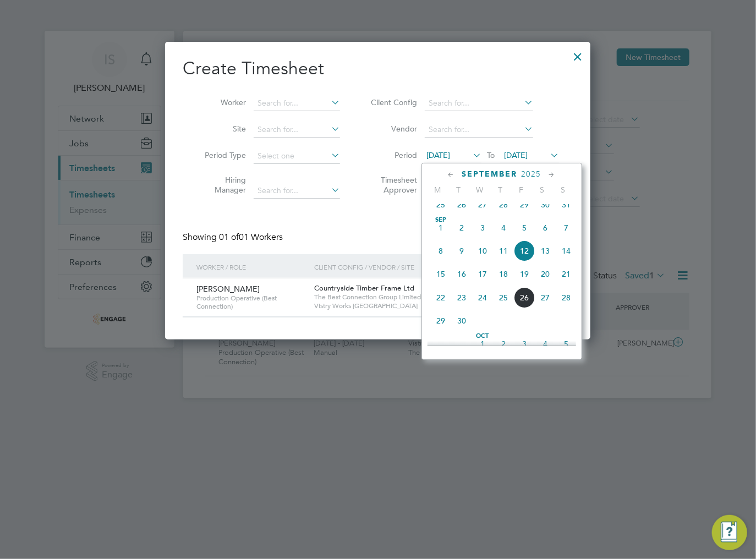
click at [435, 308] on span "22" at bounding box center [440, 297] width 21 height 21
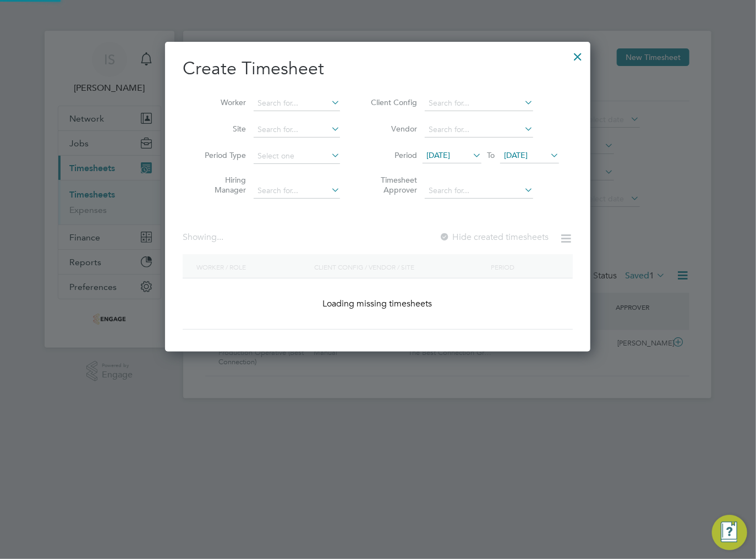
scroll to position [490, 426]
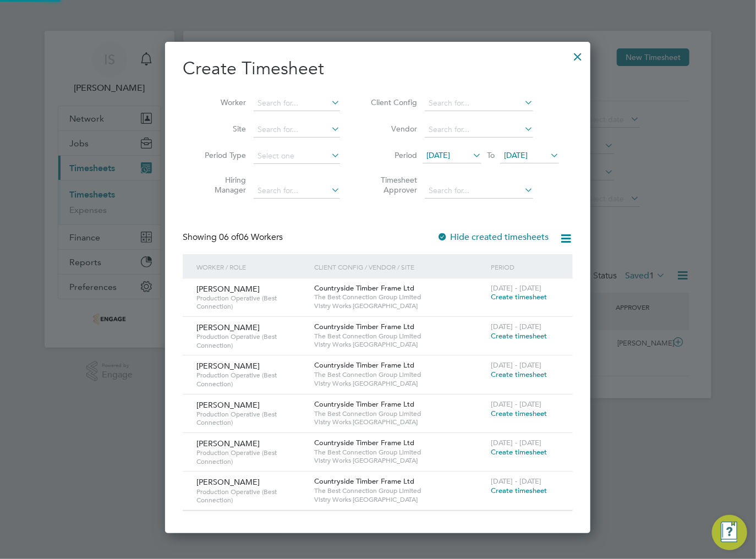
click at [541, 146] on li "Period [DATE] To [DATE]" at bounding box center [463, 156] width 219 height 26
click at [528, 156] on span "[DATE]" at bounding box center [516, 155] width 24 height 10
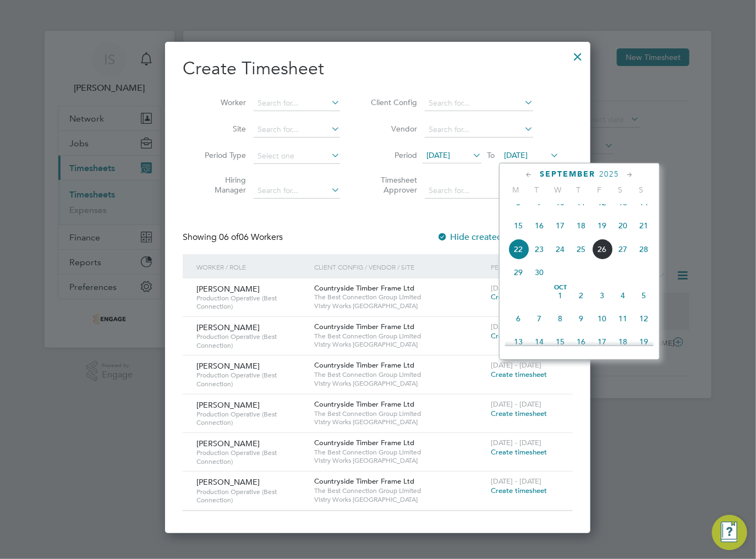
click at [638, 260] on span "28" at bounding box center [643, 249] width 21 height 21
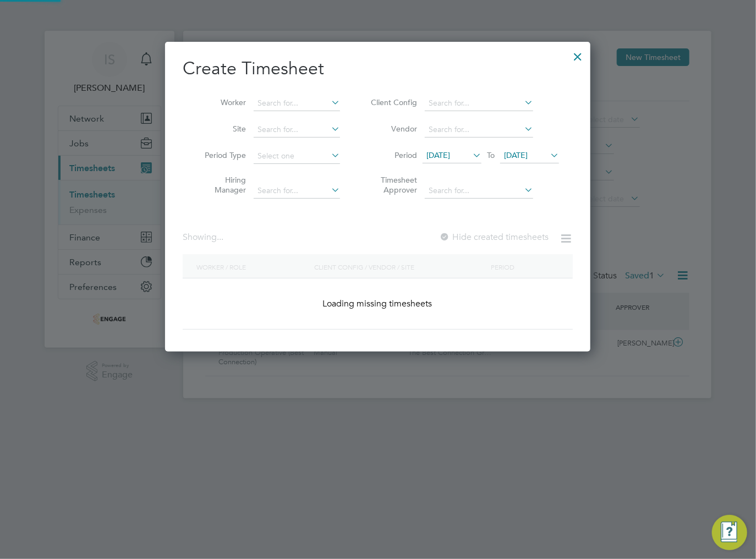
scroll to position [490, 426]
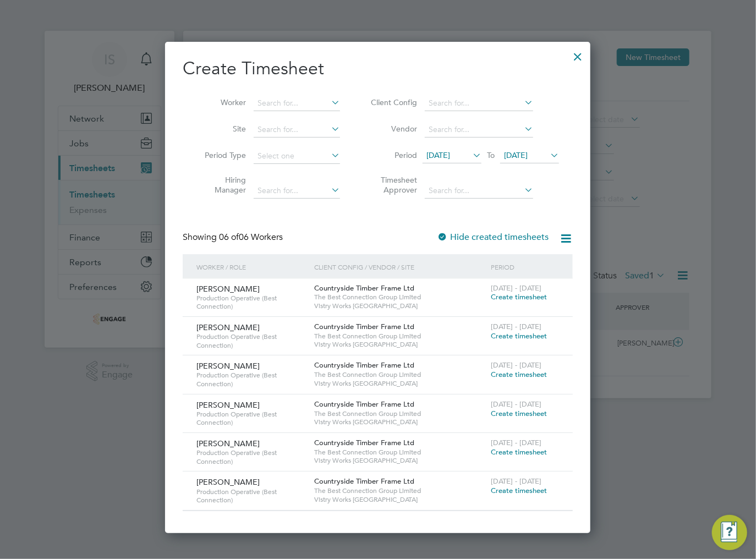
click at [496, 298] on span "Create timesheet" at bounding box center [519, 296] width 56 height 9
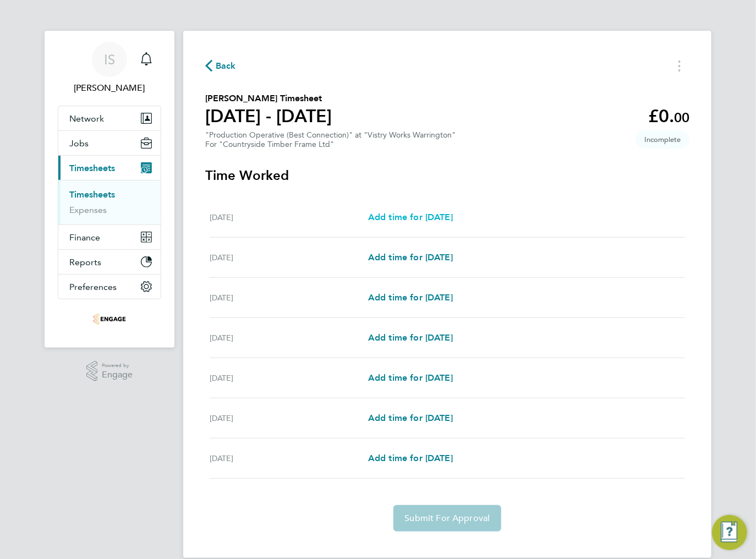
click at [416, 217] on span "Add time for [DATE]" at bounding box center [410, 217] width 85 height 10
select select "15"
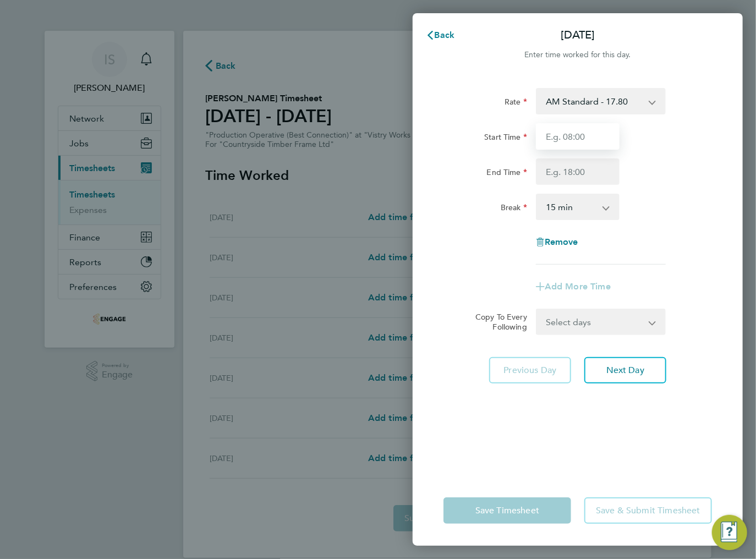
click at [583, 143] on input "Start Time" at bounding box center [578, 136] width 84 height 26
type input "08:00"
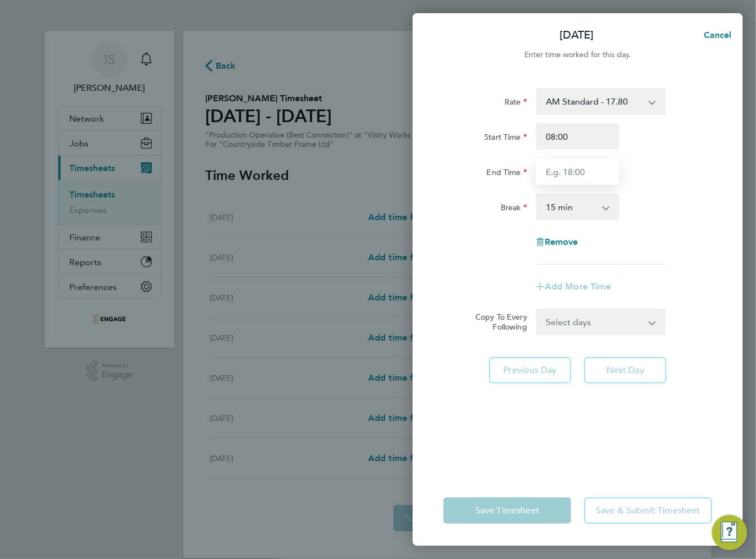
click at [574, 178] on input "End Time" at bounding box center [578, 171] width 84 height 26
type input "16:00"
click at [575, 199] on select "0 min 15 min 30 min 45 min 60 min 75 min 90 min" at bounding box center [571, 207] width 68 height 24
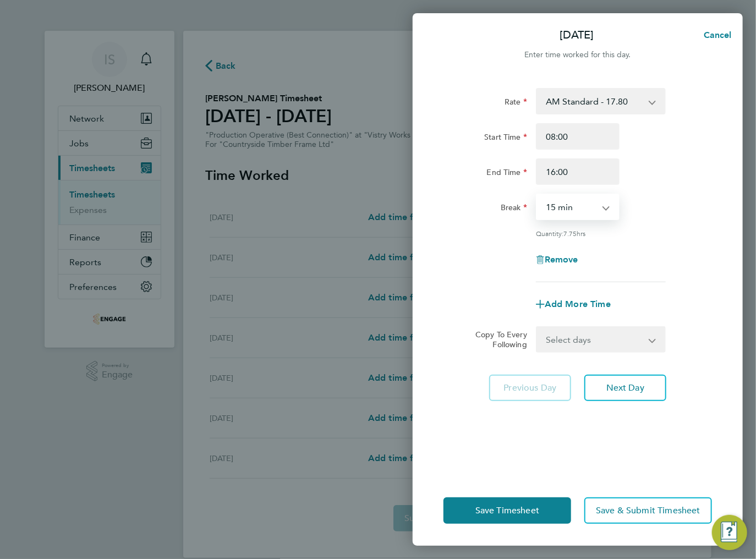
select select "30"
click at [537, 195] on select "0 min 15 min 30 min 45 min 60 min 75 min 90 min" at bounding box center [571, 207] width 68 height 24
click at [615, 344] on select "Select days Day Weekday (Mon-Fri) Weekend (Sat-Sun) [DATE] [DATE] [DATE] [DATE]…" at bounding box center [595, 339] width 116 height 24
select select "WEEKDAY"
click at [537, 327] on select "Select days Day Weekday (Mon-Fri) Weekend (Sat-Sun) [DATE] [DATE] [DATE] [DATE]…" at bounding box center [595, 339] width 116 height 24
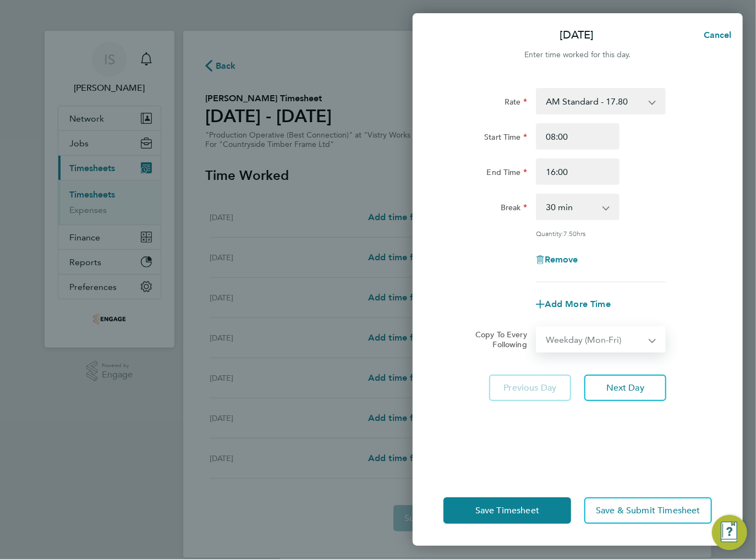
select select "[DATE]"
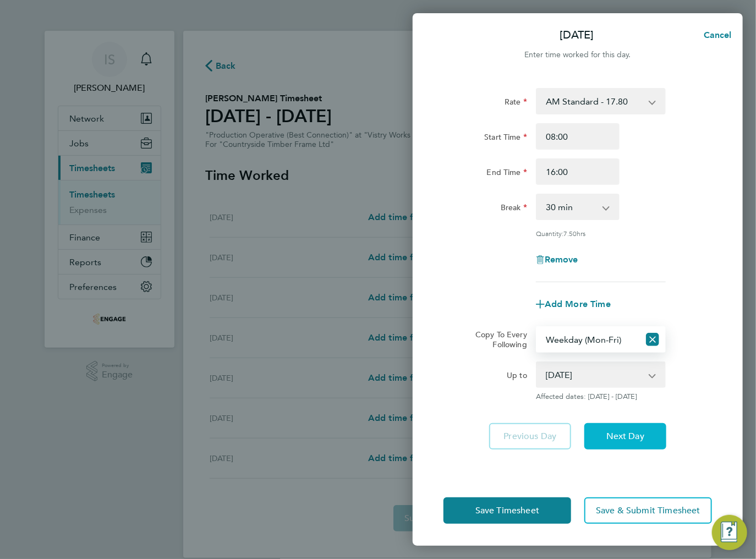
click at [607, 436] on span "Next Day" at bounding box center [625, 436] width 38 height 11
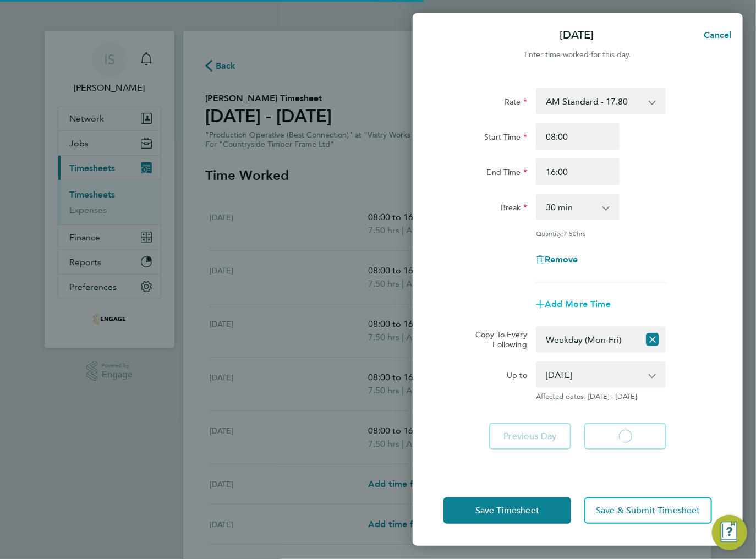
select select "30"
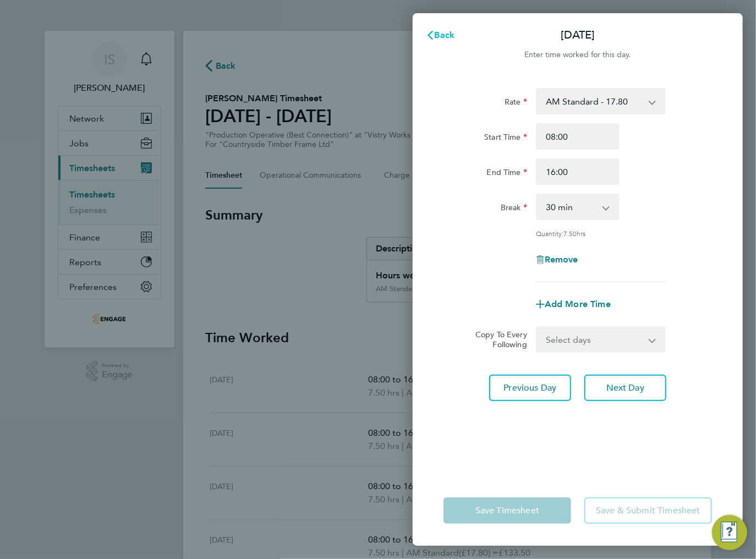
click at [445, 31] on span "Back" at bounding box center [445, 35] width 20 height 10
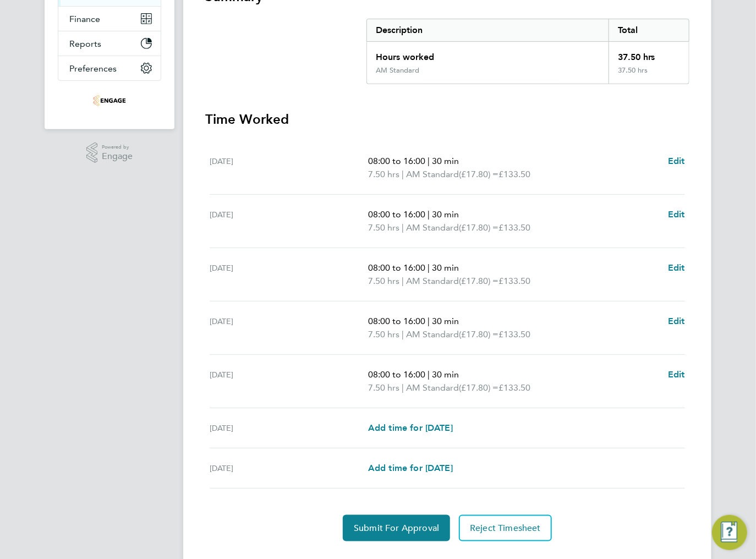
scroll to position [220, 0]
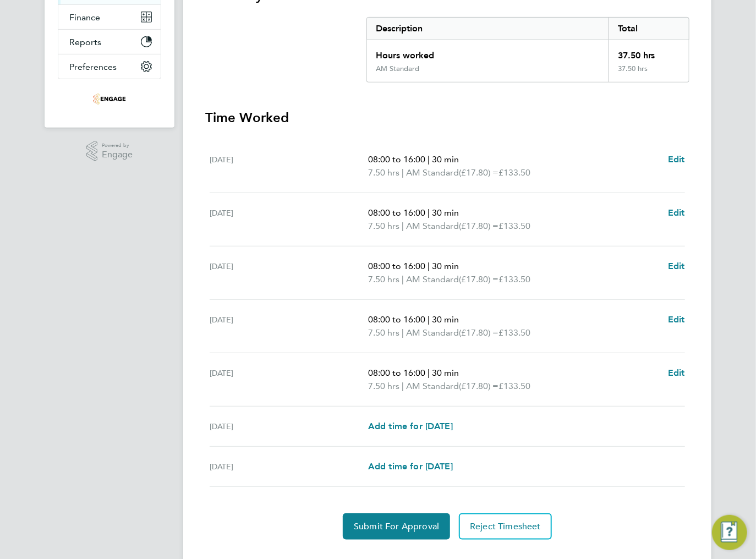
click at [660, 372] on div "08:00 to 16:00 | 30 min 7.50 hrs | AM Standard (£17.80) = £133.50 Edit" at bounding box center [526, 379] width 317 height 26
click at [668, 372] on span "Edit" at bounding box center [676, 373] width 17 height 10
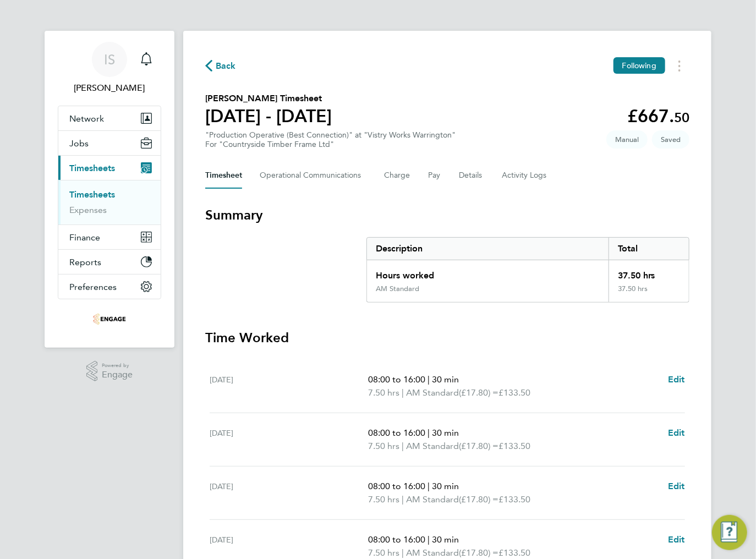
select select "30"
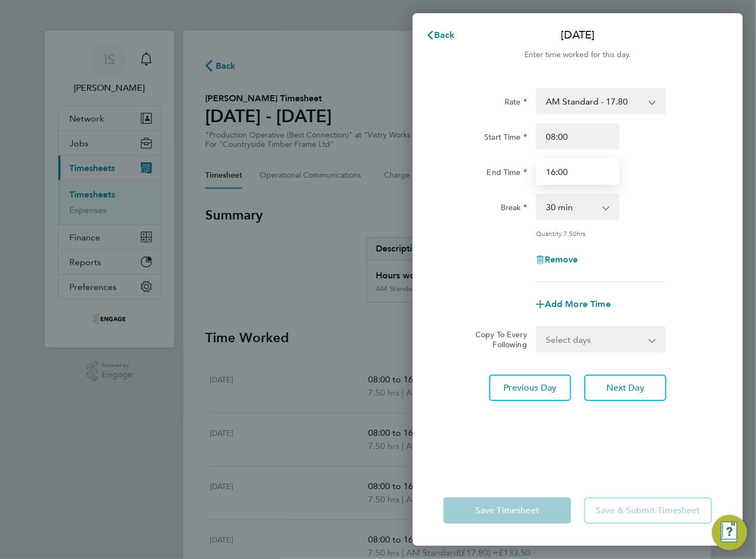
drag, startPoint x: 572, startPoint y: 173, endPoint x: 546, endPoint y: 169, distance: 26.6
click at [546, 169] on input "16:00" at bounding box center [578, 171] width 84 height 26
type input "15:00"
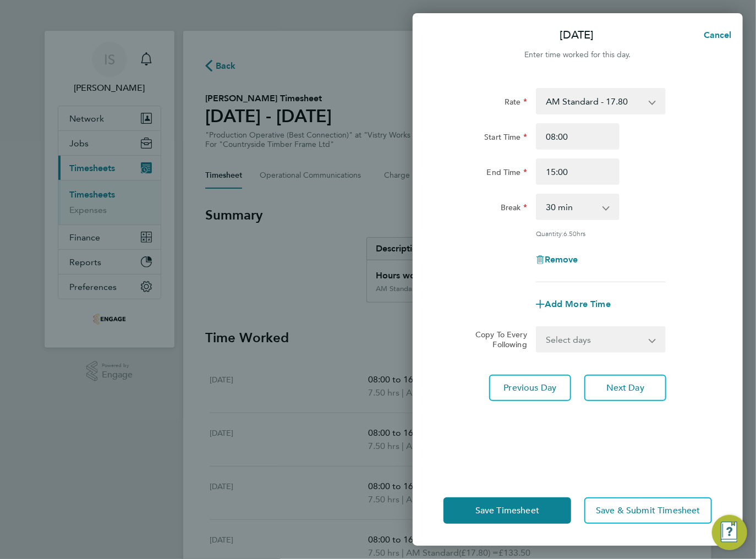
click at [689, 206] on div "Break 0 min 15 min 30 min 45 min 60 min 75 min 90 min" at bounding box center [577, 207] width 277 height 26
click at [506, 513] on span "Save Timesheet" at bounding box center [507, 510] width 64 height 11
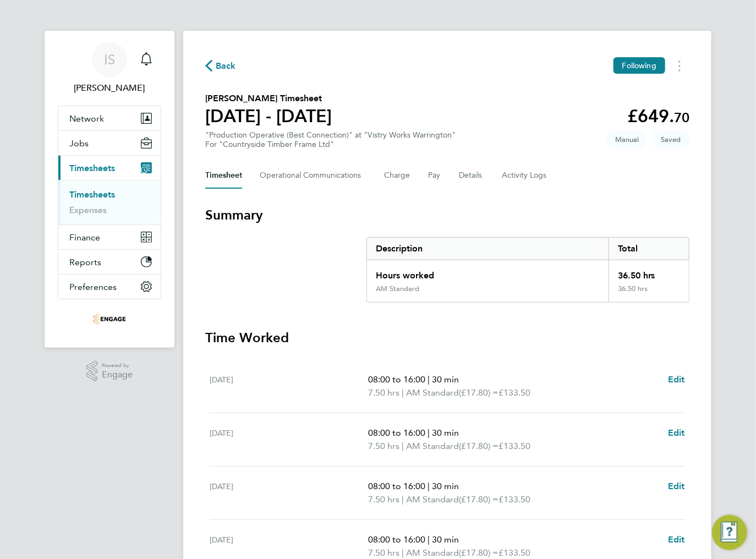
click at [211, 68] on icon "button" at bounding box center [208, 66] width 7 height 12
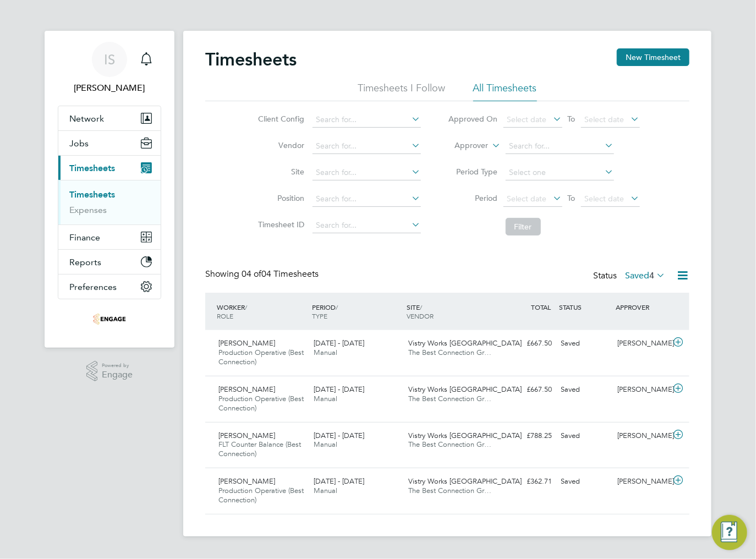
click at [213, 189] on div "Client Config Vendor Site Position Timesheet ID Approved On Select date To Sele…" at bounding box center [447, 171] width 484 height 140
click at [627, 64] on button "New Timesheet" at bounding box center [653, 57] width 73 height 18
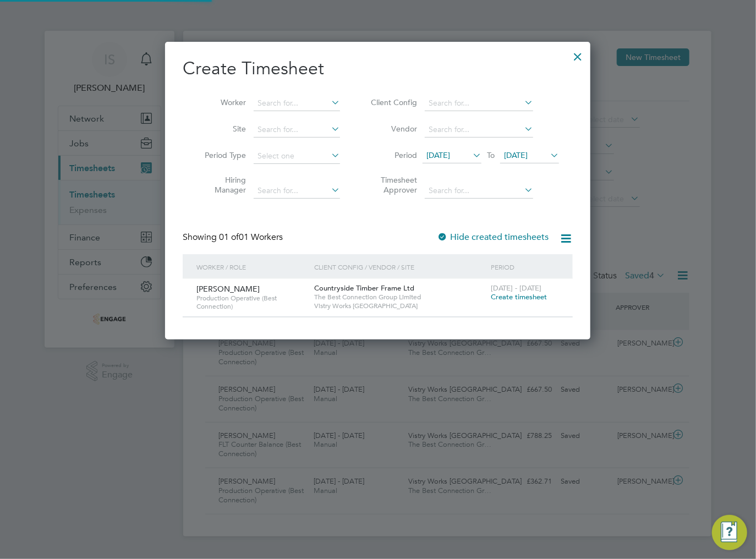
scroll to position [297, 426]
click at [449, 156] on span "[DATE]" at bounding box center [438, 155] width 24 height 10
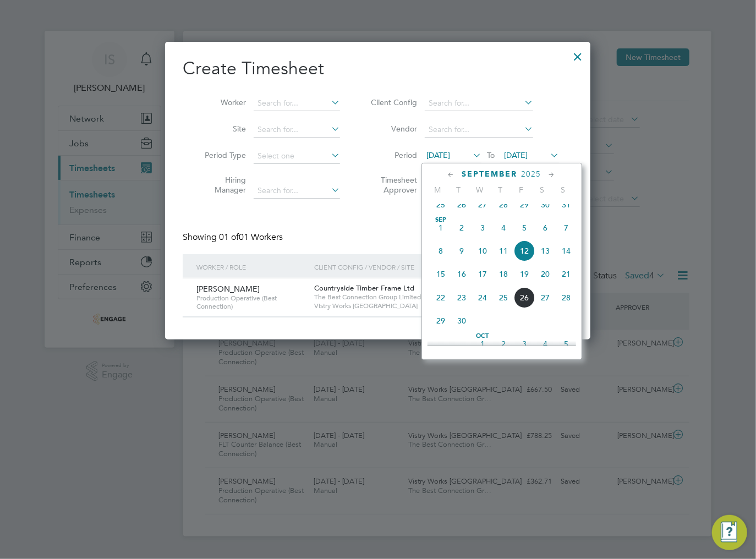
click at [436, 307] on span "22" at bounding box center [440, 297] width 21 height 21
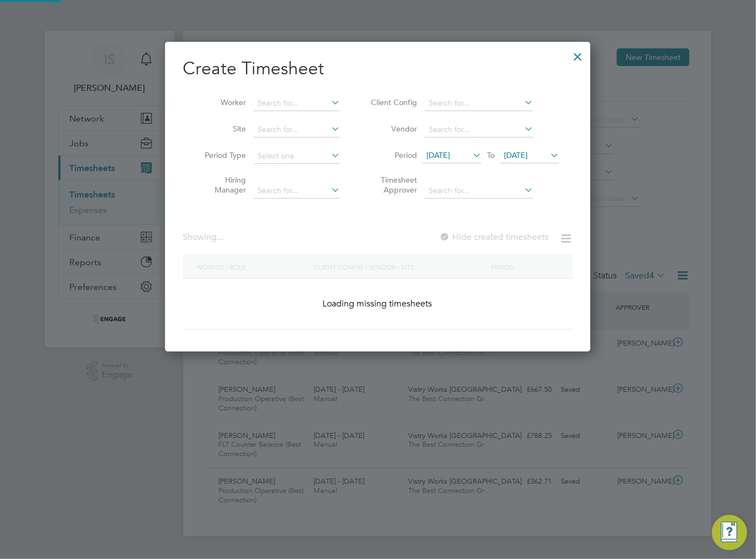
scroll to position [451, 426]
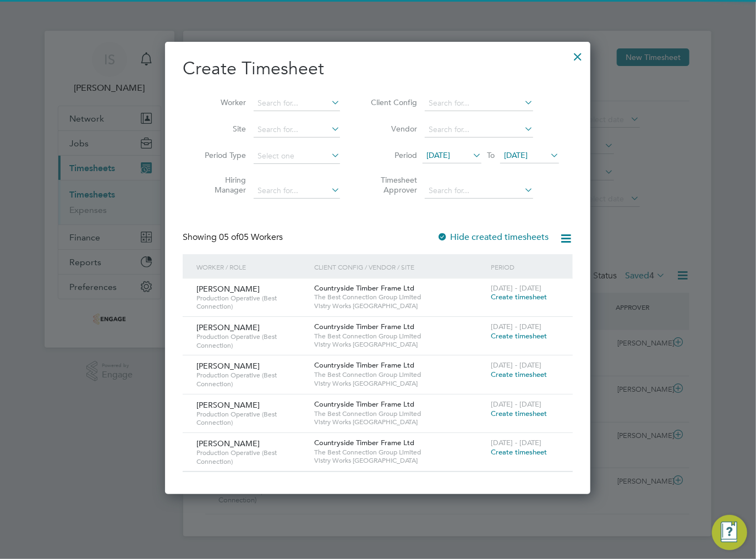
click at [522, 152] on span "[DATE]" at bounding box center [516, 155] width 24 height 10
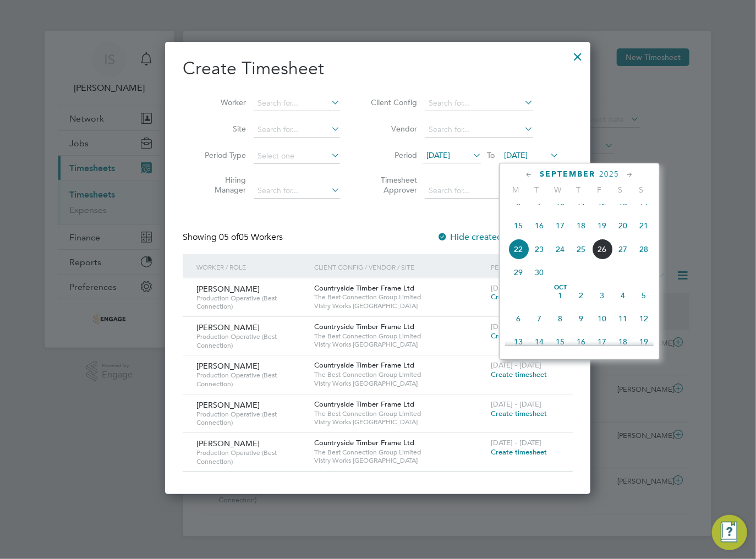
click at [639, 260] on span "28" at bounding box center [643, 249] width 21 height 21
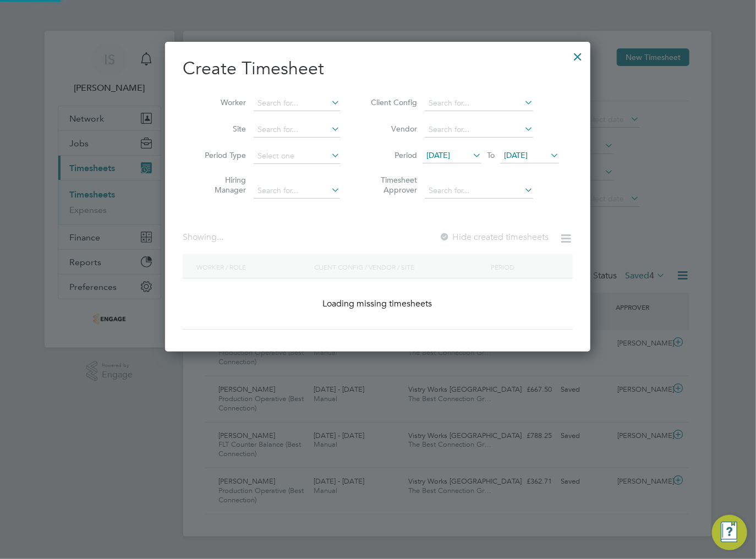
scroll to position [310, 426]
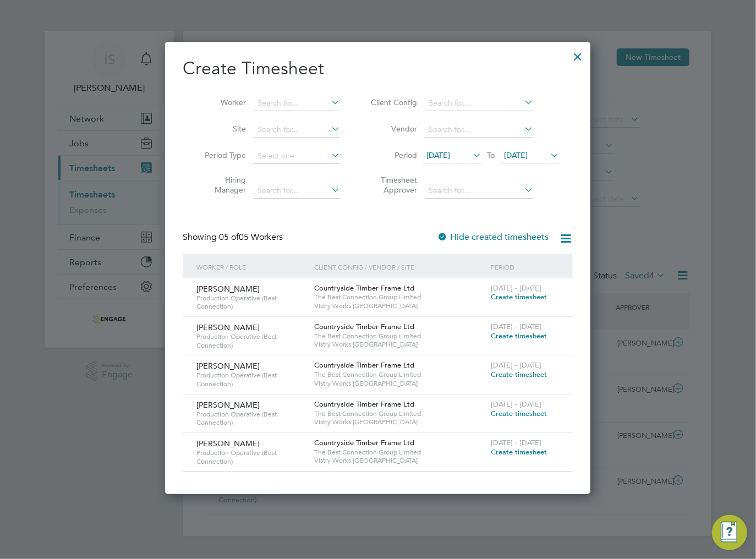
click at [579, 57] on div at bounding box center [578, 54] width 20 height 20
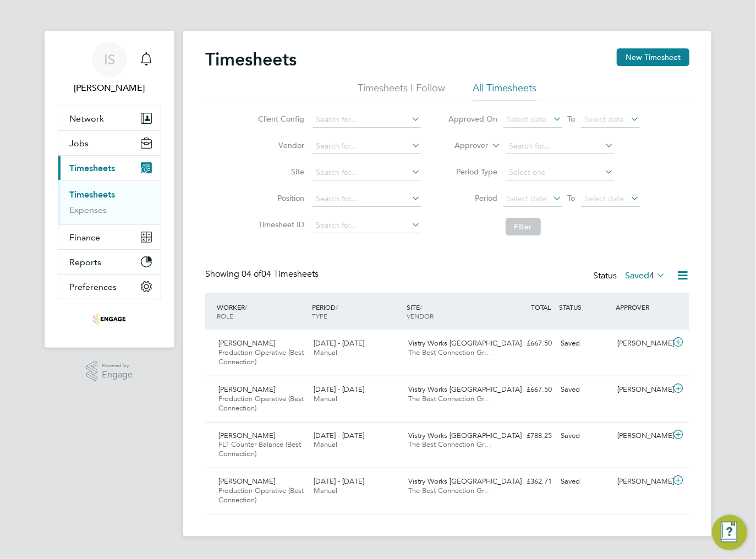
click at [413, 245] on div "Timesheets New Timesheet Timesheets I Follow All Timesheets Client Config Vendo…" at bounding box center [447, 281] width 484 height 466
click at [81, 172] on span "Timesheets" at bounding box center [92, 168] width 46 height 10
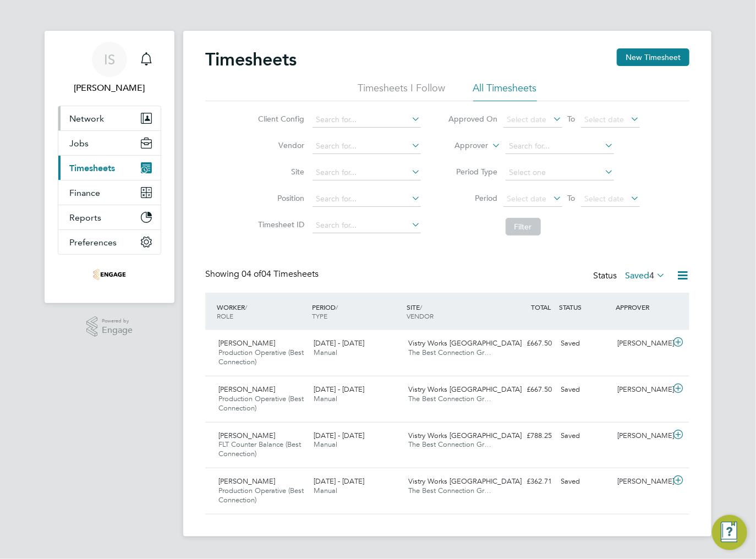
click at [86, 121] on span "Network" at bounding box center [86, 118] width 35 height 10
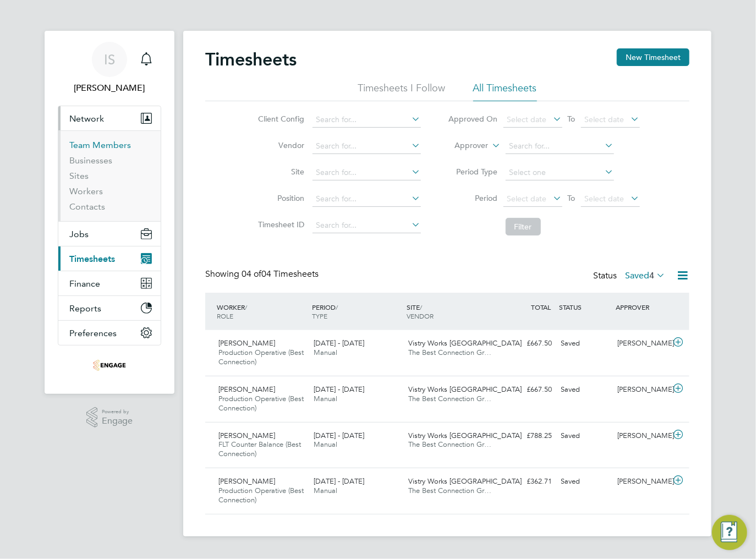
click at [90, 141] on link "Team Members" at bounding box center [100, 145] width 62 height 10
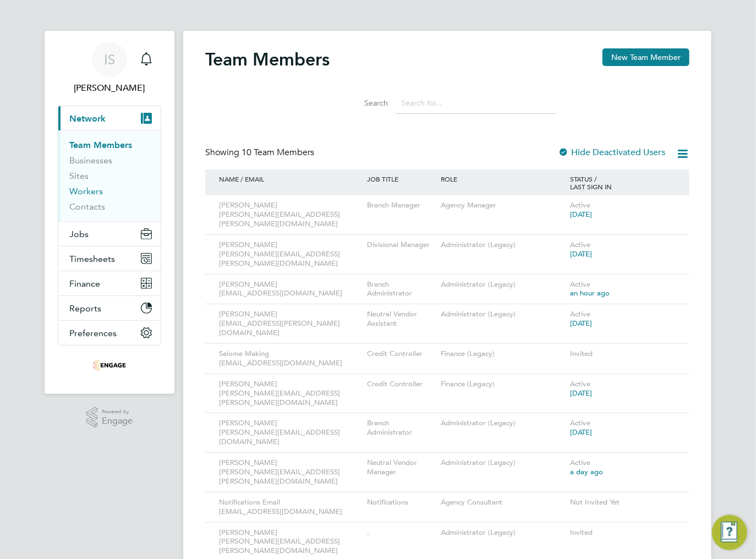
click at [84, 193] on link "Workers" at bounding box center [86, 191] width 34 height 10
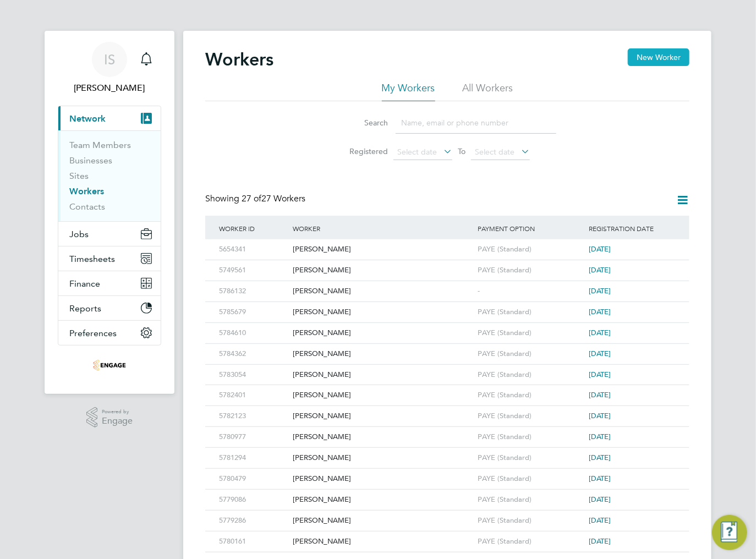
click at [662, 61] on button "New Worker" at bounding box center [659, 57] width 62 height 18
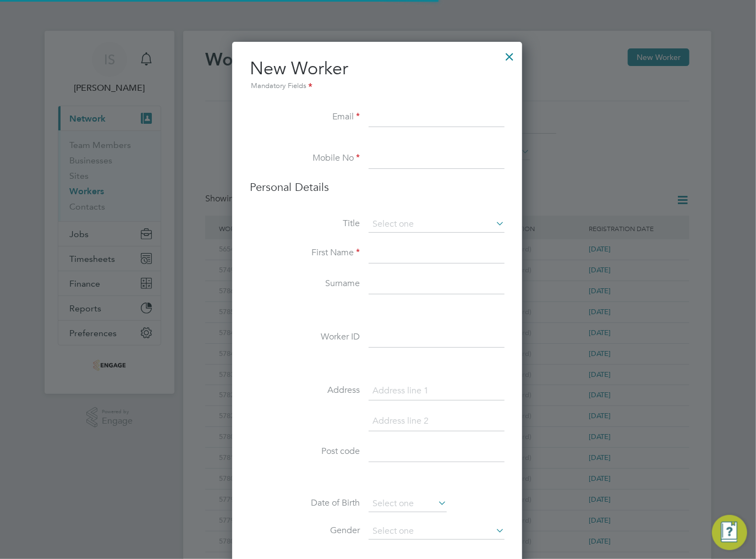
scroll to position [927, 291]
click at [385, 119] on input at bounding box center [437, 118] width 136 height 20
click at [420, 116] on input "[EMAIL_ADDRESS][DOMAIN_NAME]" at bounding box center [437, 118] width 136 height 20
click at [423, 117] on input "[EMAIL_ADDRESS][DOMAIN_NAME]" at bounding box center [437, 118] width 136 height 20
type input "[EMAIL_ADDRESS][DOMAIN_NAME]"
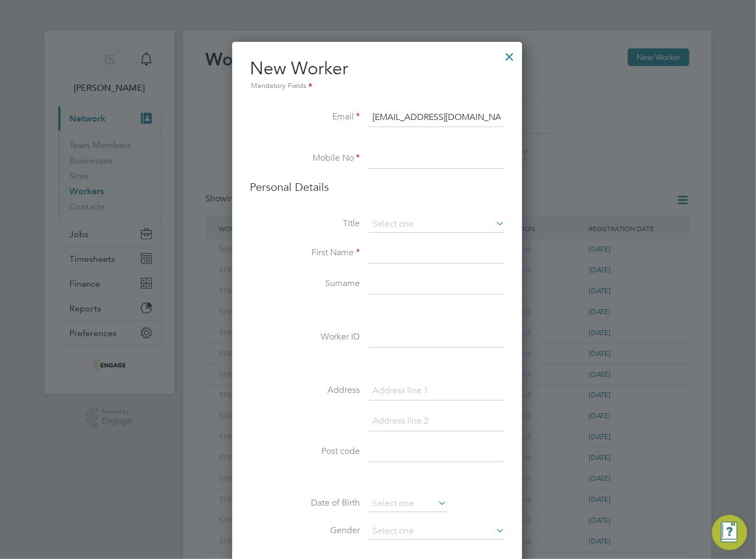
click at [431, 154] on input at bounding box center [437, 159] width 136 height 20
type input "01925629666"
click at [391, 226] on input at bounding box center [437, 224] width 136 height 17
click at [398, 240] on li "Mr" at bounding box center [437, 239] width 136 height 14
type input "Mr"
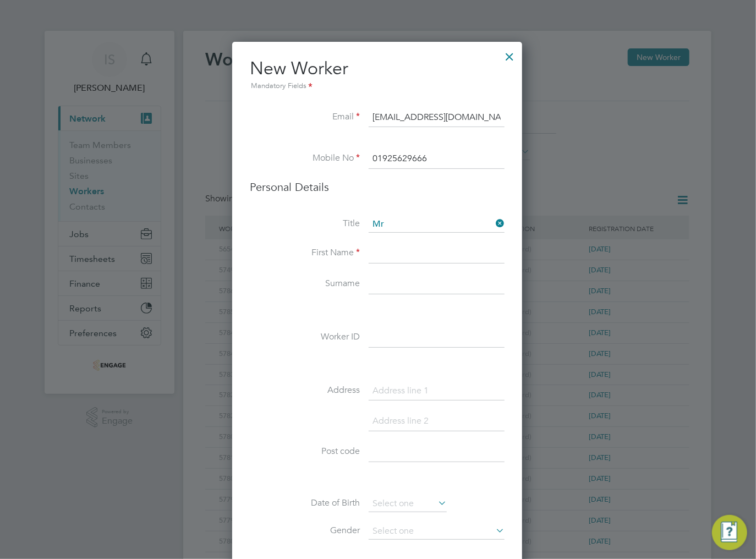
click at [391, 260] on input at bounding box center [437, 254] width 136 height 20
click at [380, 251] on input at bounding box center [437, 254] width 136 height 20
paste input "[PERSON_NAME]"
drag, startPoint x: 430, startPoint y: 255, endPoint x: 468, endPoint y: 255, distance: 37.4
click at [468, 255] on input "[PERSON_NAME]" at bounding box center [437, 254] width 136 height 20
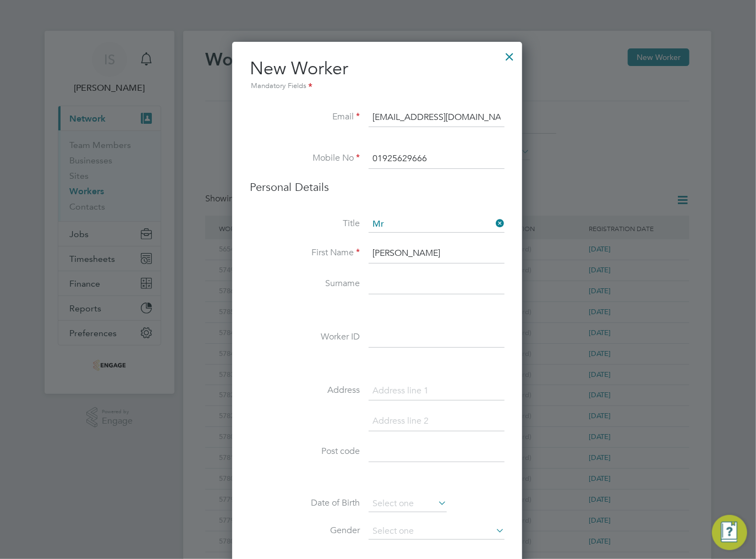
type input "[PERSON_NAME]"
click at [434, 251] on input "[PERSON_NAME]" at bounding box center [437, 254] width 136 height 20
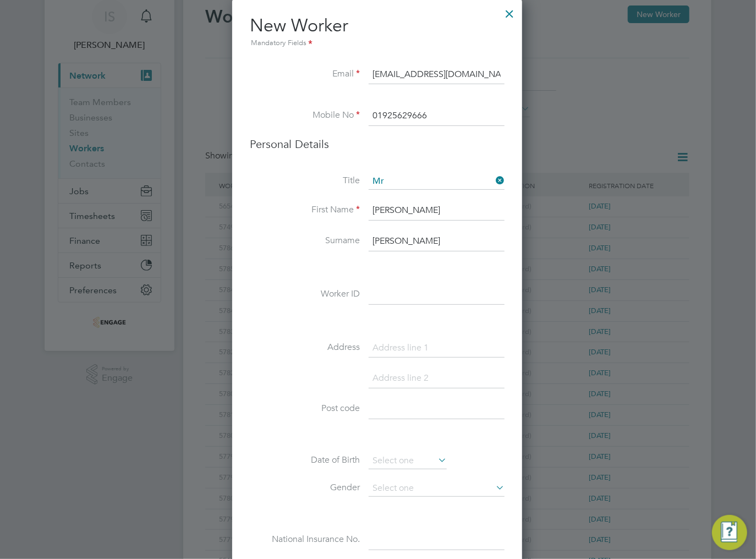
scroll to position [44, 0]
click at [396, 287] on input at bounding box center [437, 294] width 136 height 20
paste input "5689569"
type input "5689569"
click at [341, 313] on li "Worker ID 5689569" at bounding box center [377, 299] width 255 height 31
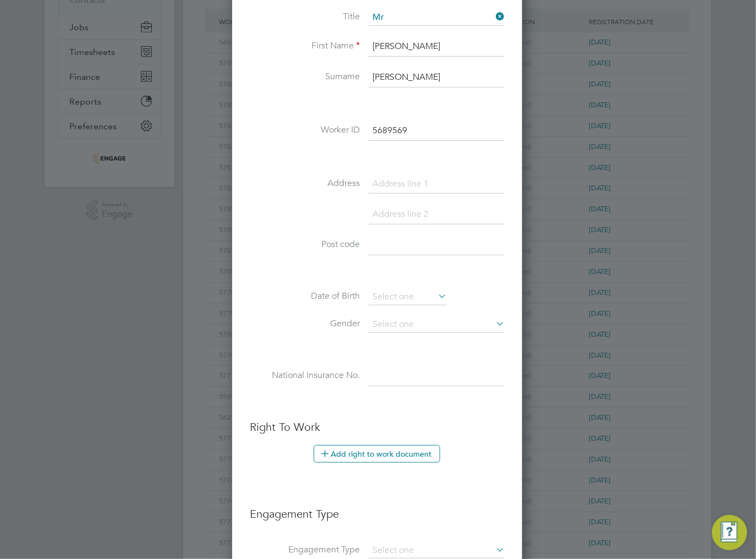
scroll to position [264, 0]
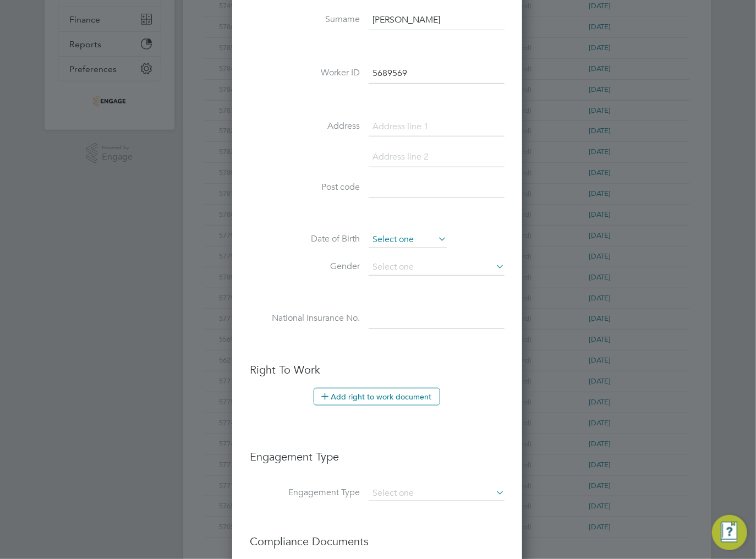
click at [399, 238] on input at bounding box center [408, 240] width 78 height 17
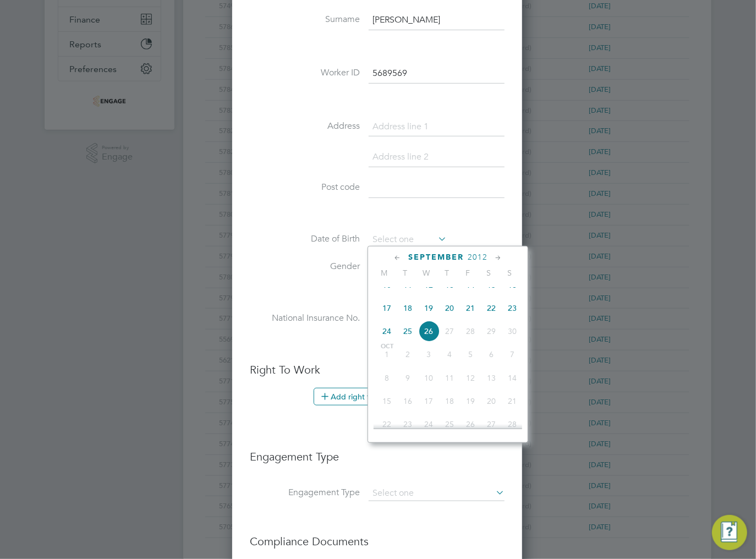
click at [338, 256] on li "Date of Birth" at bounding box center [377, 246] width 255 height 28
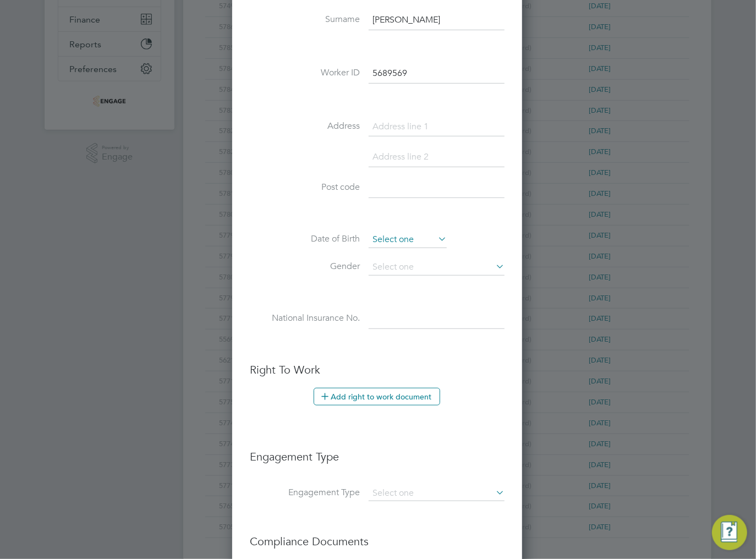
click at [386, 237] on input at bounding box center [408, 240] width 78 height 17
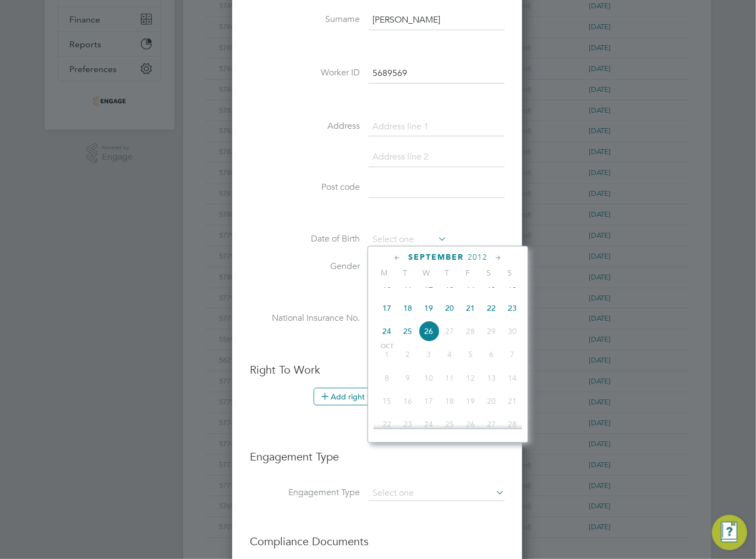
click at [436, 255] on span "September" at bounding box center [436, 257] width 56 height 9
click at [398, 259] on icon at bounding box center [397, 258] width 10 height 12
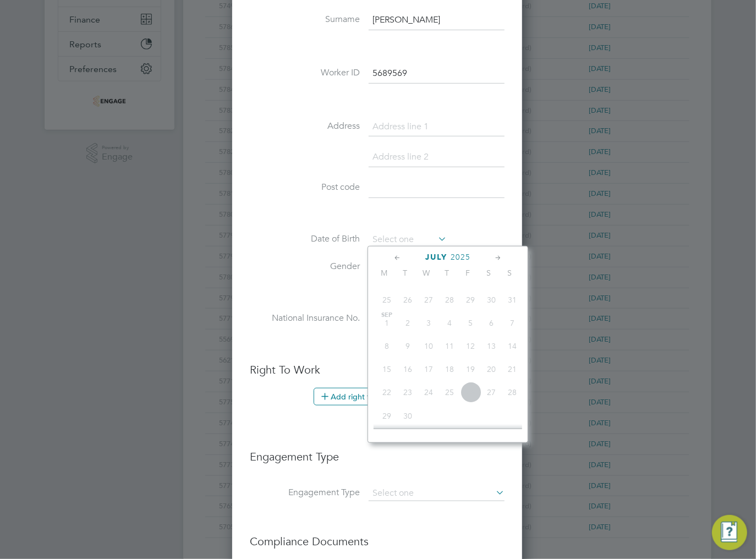
click at [487, 252] on div "[DATE]" at bounding box center [448, 257] width 149 height 10
click at [456, 257] on span "2025" at bounding box center [461, 257] width 20 height 9
click at [440, 256] on span "July" at bounding box center [436, 257] width 22 height 9
click at [475, 255] on span "2012" at bounding box center [469, 257] width 20 height 9
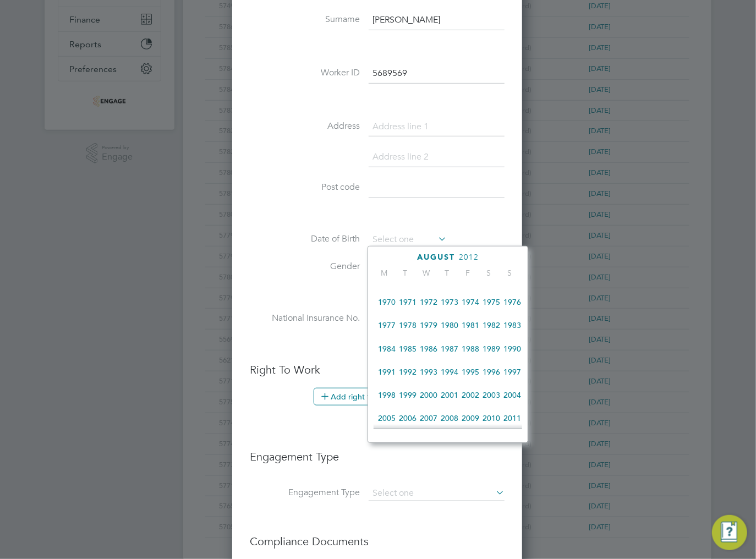
scroll to position [206, 0]
click at [512, 328] on span "1983" at bounding box center [512, 323] width 21 height 21
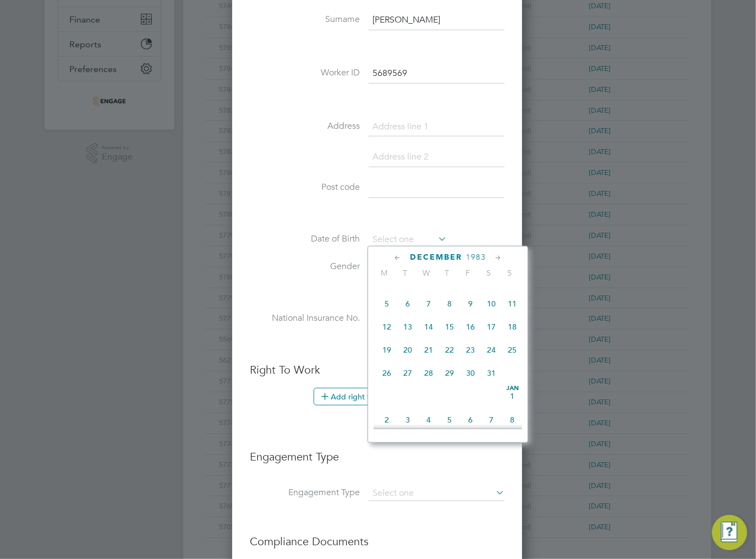
scroll to position [993, 0]
click at [425, 314] on span "7" at bounding box center [428, 303] width 21 height 21
type input "[DATE]"
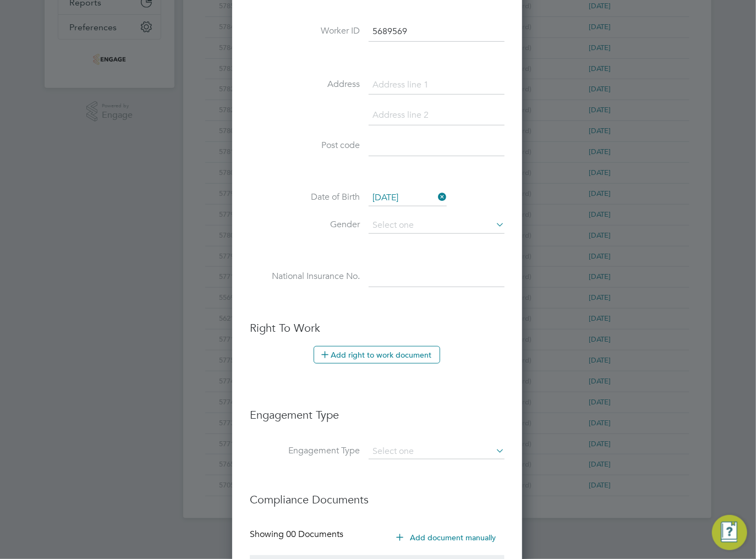
scroll to position [308, 0]
click at [398, 278] on input at bounding box center [437, 275] width 136 height 20
paste input "JW699223D"
type input "JW 69 92 23 D"
click at [357, 298] on li at bounding box center [377, 302] width 255 height 12
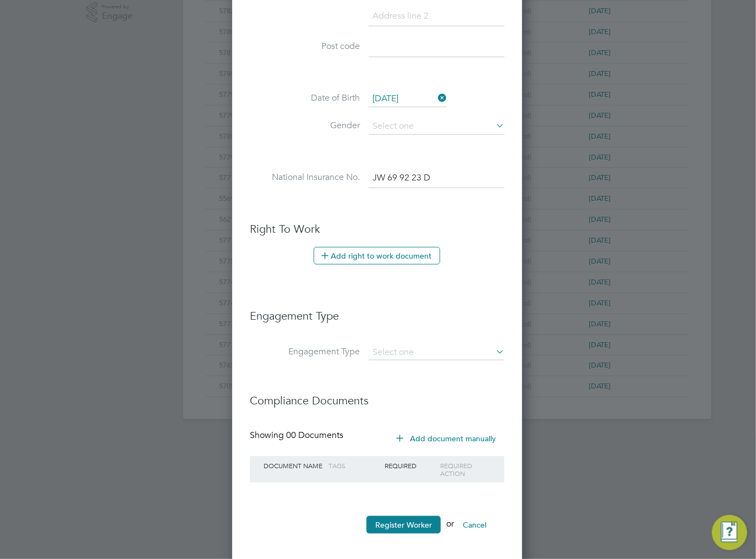
scroll to position [409, 0]
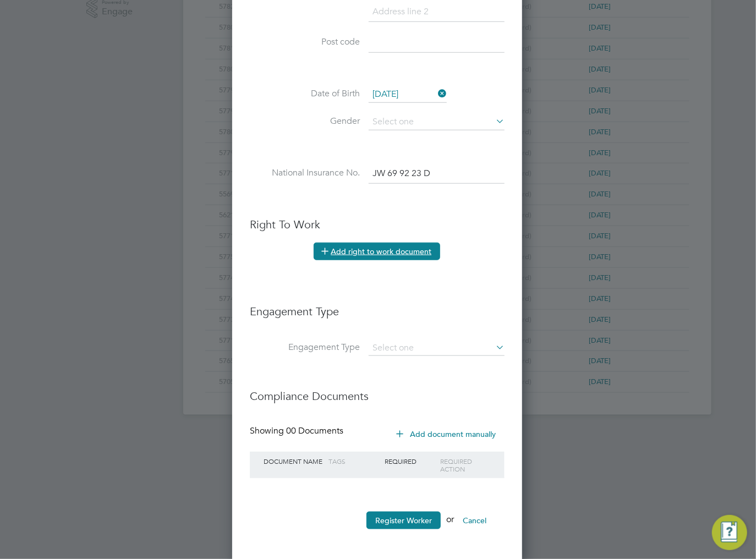
click at [366, 250] on button "Add right to work document" at bounding box center [377, 252] width 127 height 18
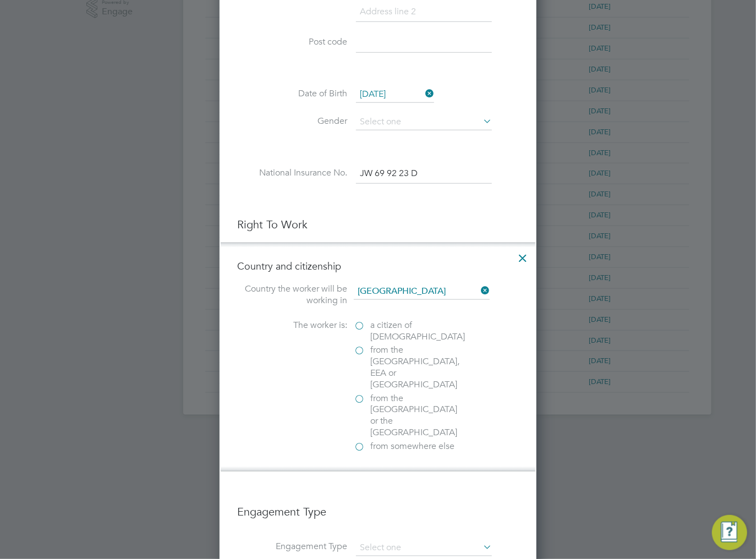
click at [359, 322] on label "a citizen of [DEMOGRAPHIC_DATA]" at bounding box center [409, 331] width 110 height 23
click at [0, 0] on input "a citizen of [DEMOGRAPHIC_DATA]" at bounding box center [0, 0] width 0 height 0
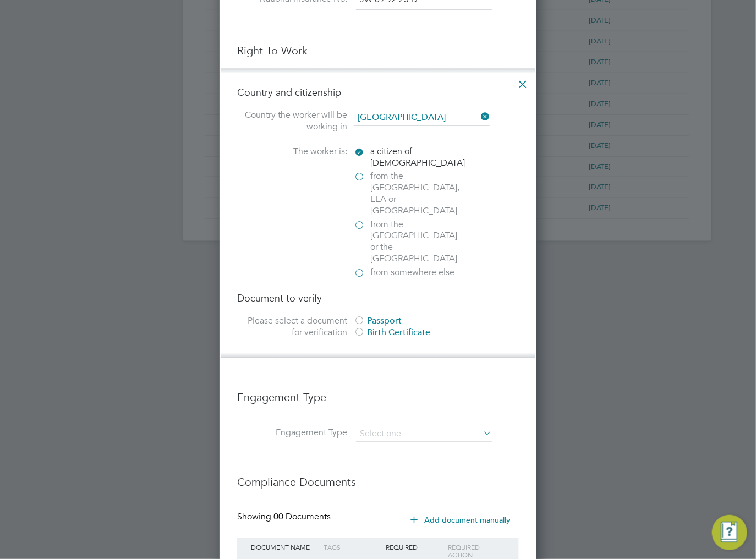
scroll to position [585, 0]
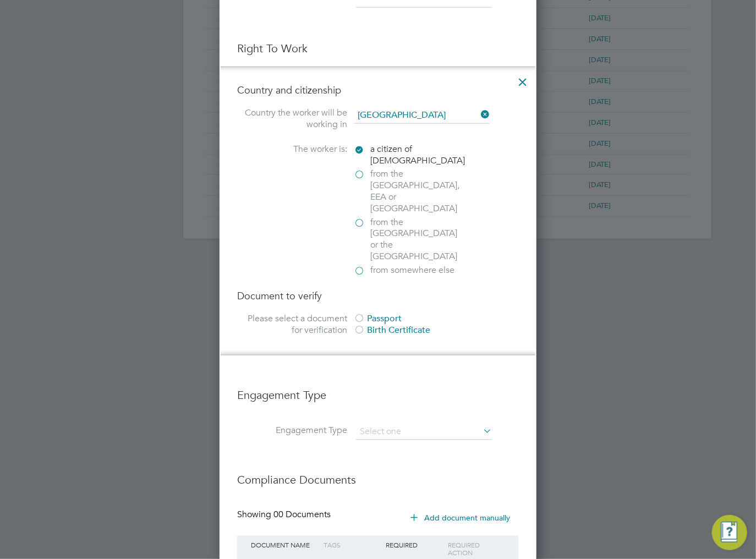
click at [359, 314] on div at bounding box center [359, 319] width 11 height 11
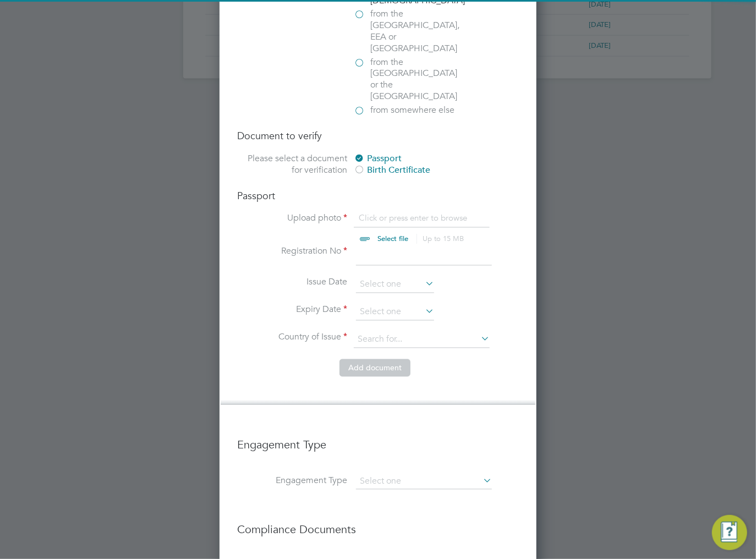
scroll to position [761, 0]
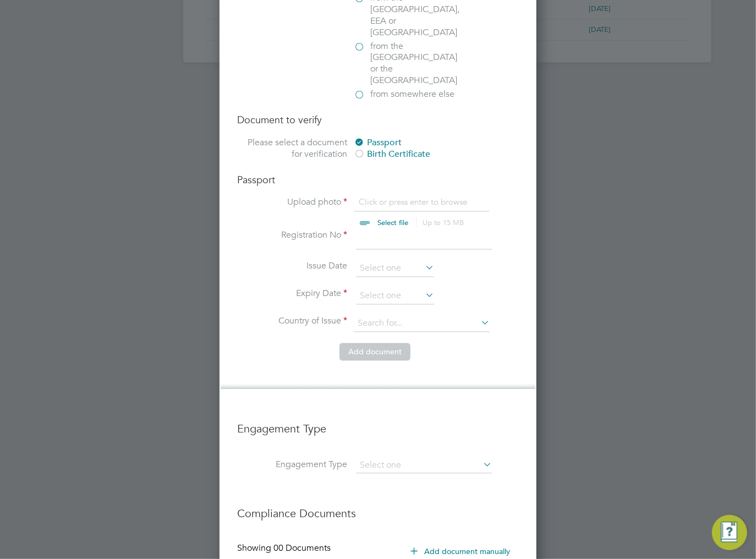
click at [392, 197] on input "file" at bounding box center [403, 213] width 173 height 33
type input "C:\fakepath\B.ShinglerPassport.jpg"
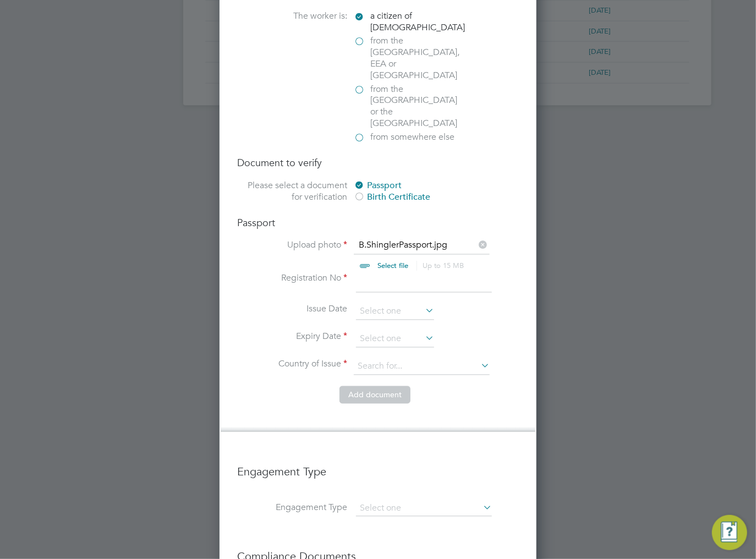
scroll to position [717, 0]
click at [390, 274] on input at bounding box center [424, 284] width 136 height 20
type input "126694491"
click at [378, 305] on input at bounding box center [395, 313] width 78 height 17
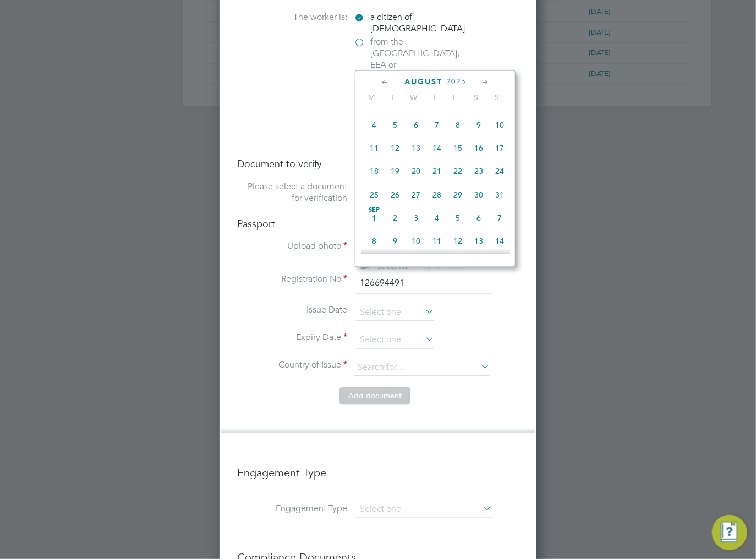
scroll to position [275, 0]
click at [460, 157] on span "15" at bounding box center [457, 149] width 21 height 21
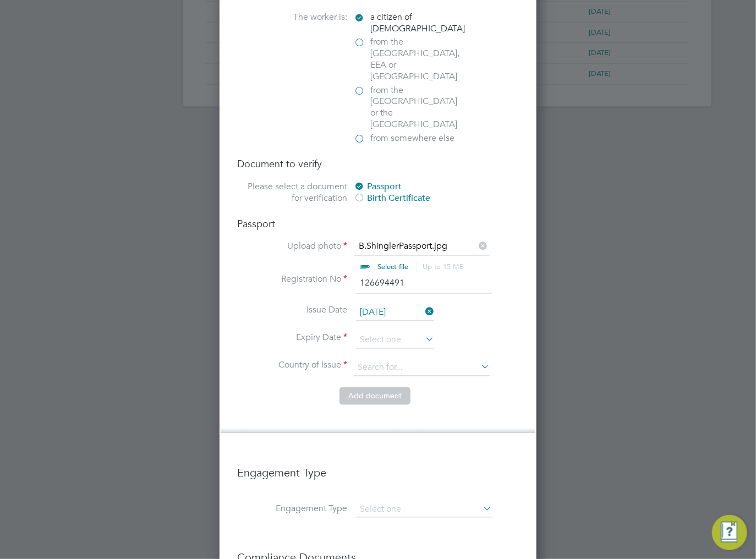
click at [404, 305] on input "[DATE]" at bounding box center [395, 313] width 78 height 17
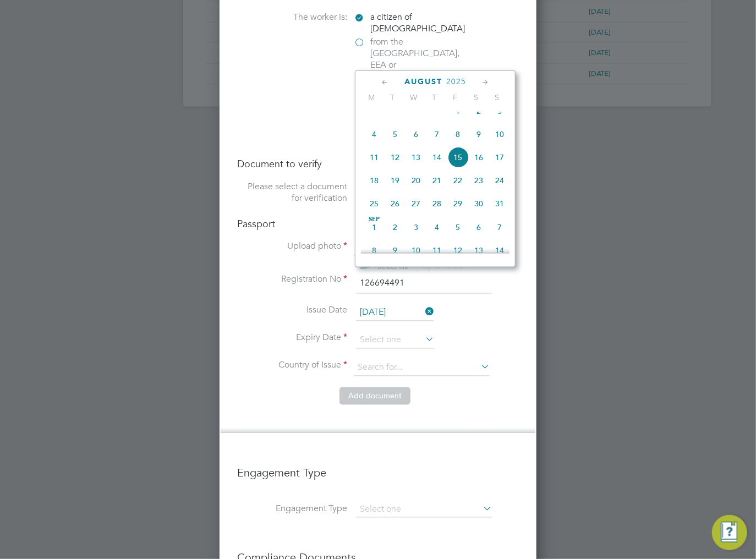
click at [437, 81] on span "August" at bounding box center [423, 81] width 38 height 9
click at [463, 79] on span "2025" at bounding box center [465, 81] width 20 height 9
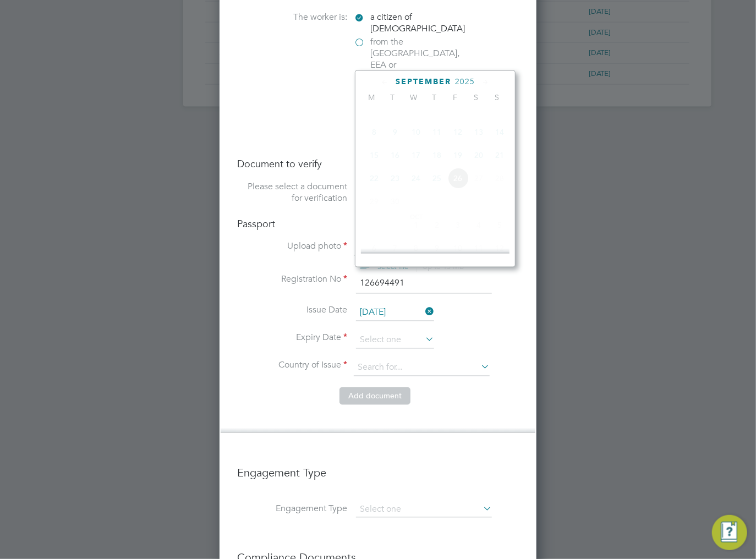
scroll to position [294, 0]
click at [437, 163] on span "2021" at bounding box center [436, 152] width 21 height 21
click at [497, 124] on span "15" at bounding box center [499, 113] width 21 height 21
type input "[DATE]"
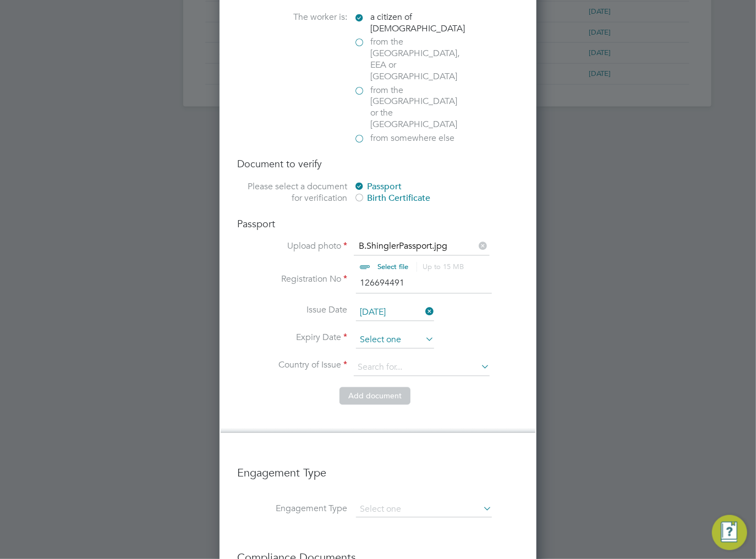
click at [379, 332] on input at bounding box center [395, 340] width 78 height 17
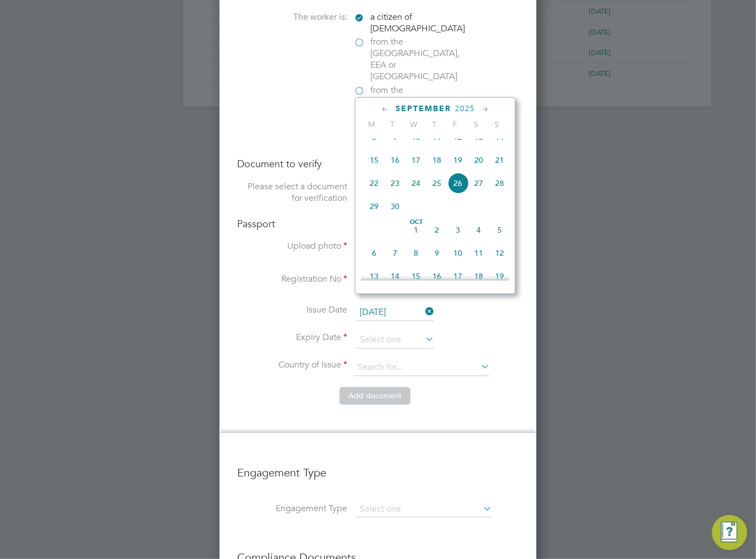
click at [431, 107] on span "September" at bounding box center [424, 108] width 56 height 9
click at [468, 109] on span "2025" at bounding box center [465, 108] width 20 height 9
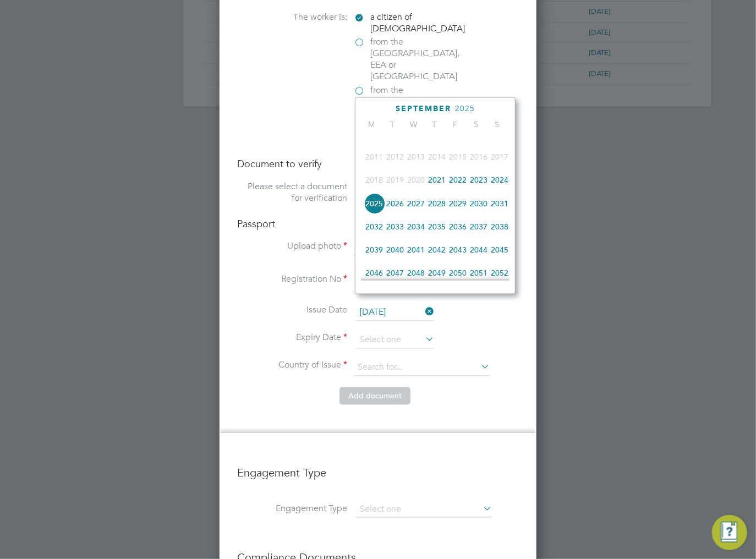
click at [502, 212] on span "2031" at bounding box center [499, 203] width 21 height 21
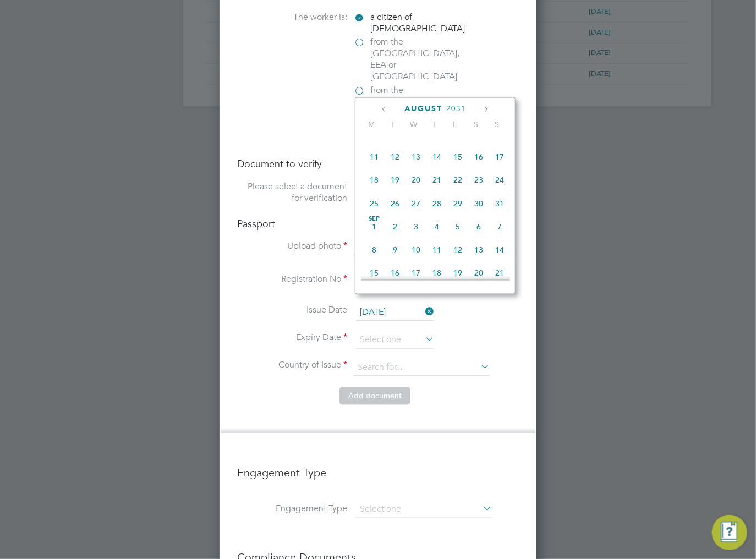
click at [458, 166] on span "15" at bounding box center [457, 156] width 21 height 21
type input "[DATE]"
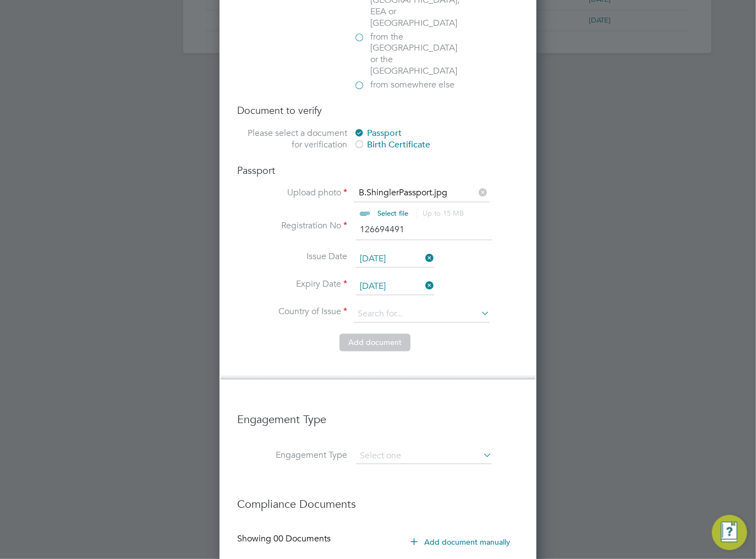
scroll to position [805, 0]
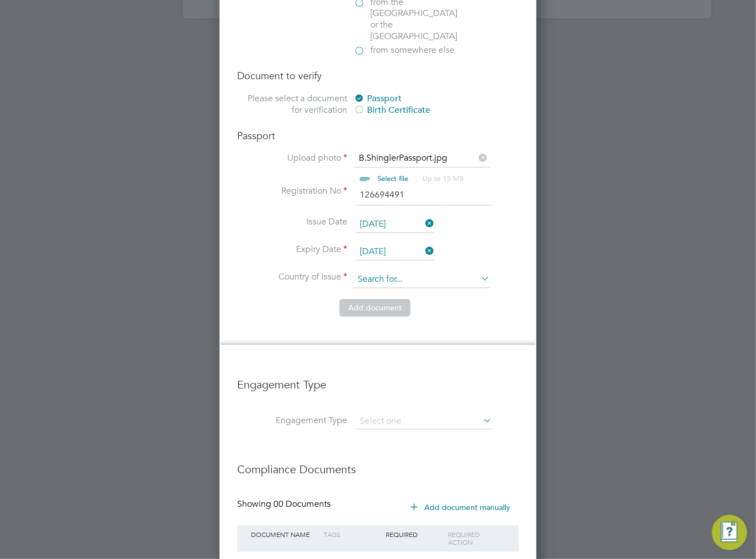
click at [404, 272] on input at bounding box center [422, 280] width 136 height 17
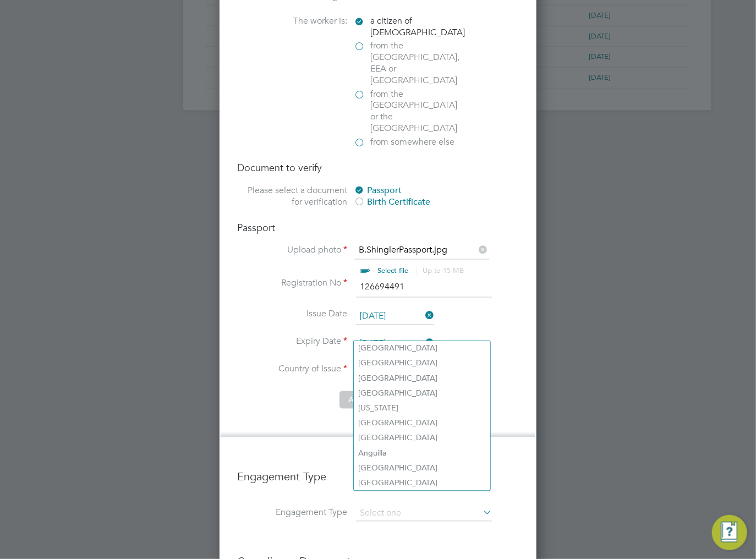
scroll to position [711, 0]
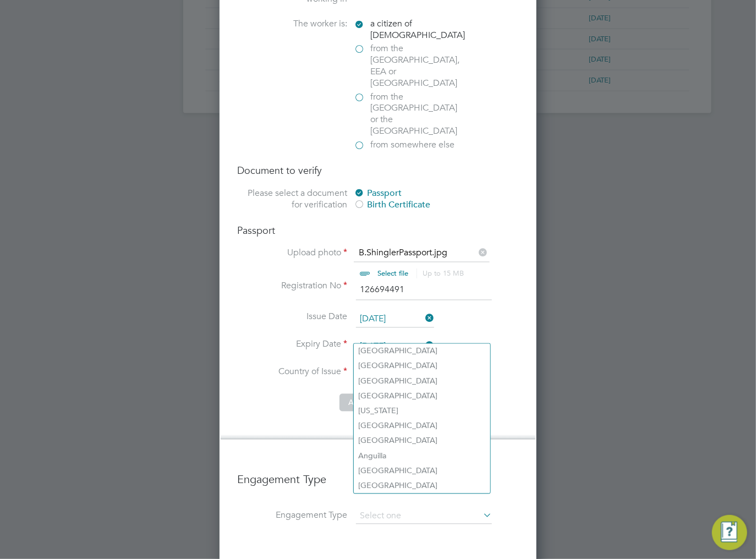
click at [379, 366] on input at bounding box center [422, 374] width 136 height 17
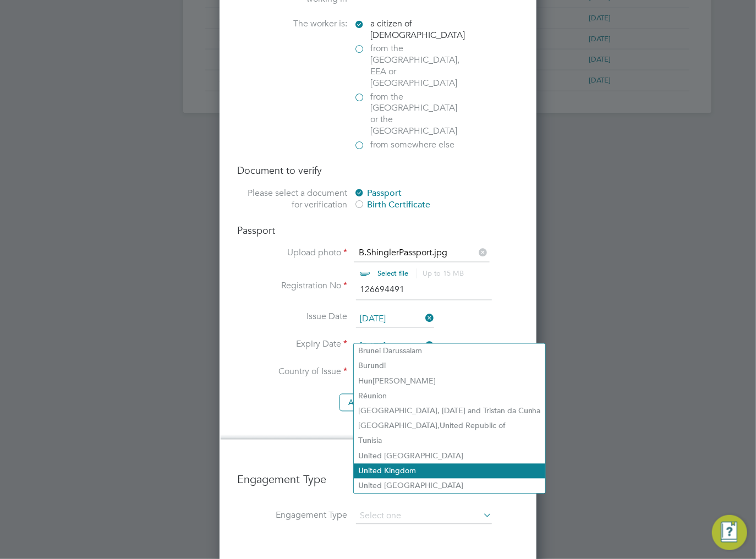
click at [375, 468] on li "Un ited Kingdom" at bounding box center [449, 471] width 191 height 15
type input "[GEOGRAPHIC_DATA]"
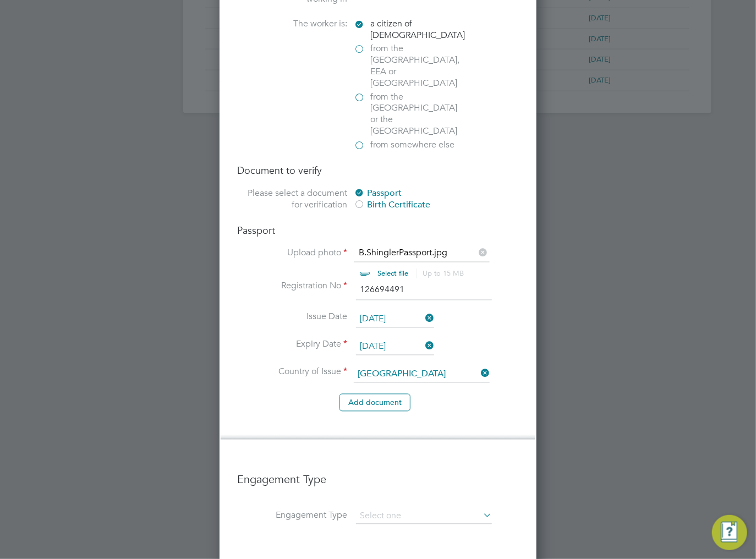
click at [454, 394] on li "Add document" at bounding box center [378, 408] width 282 height 29
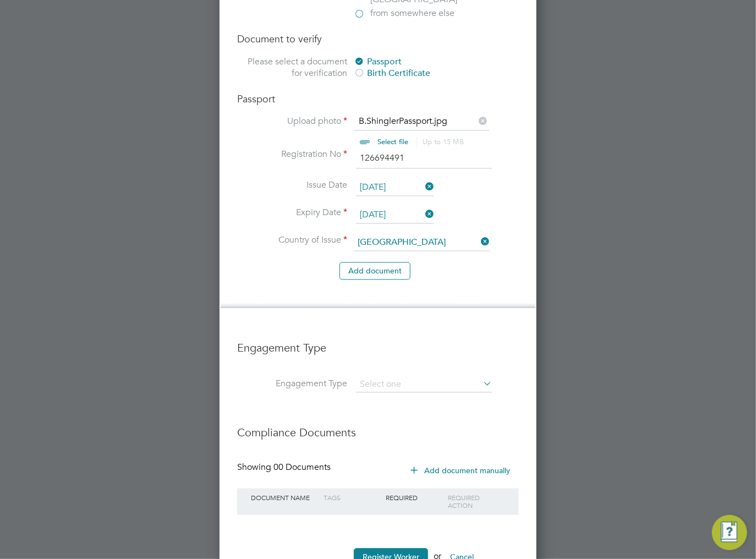
scroll to position [843, 0]
click at [385, 377] on input at bounding box center [424, 384] width 136 height 15
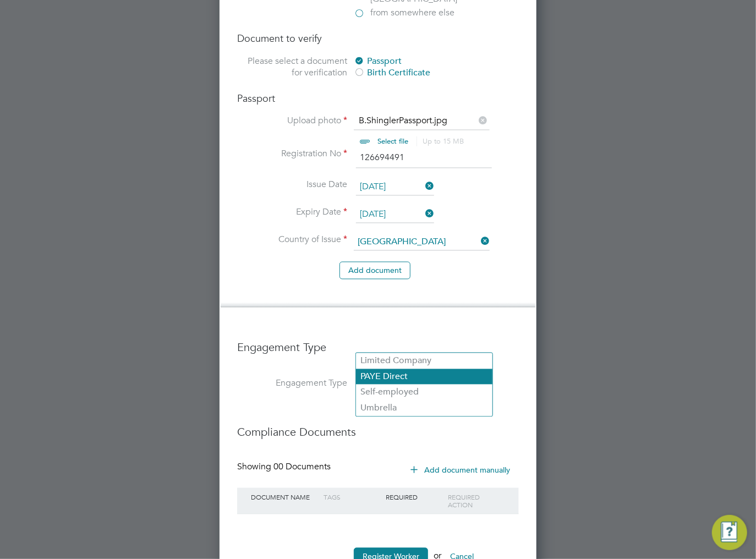
click at [405, 374] on li "PAYE Direct" at bounding box center [424, 377] width 136 height 16
type input "PAYE Direct"
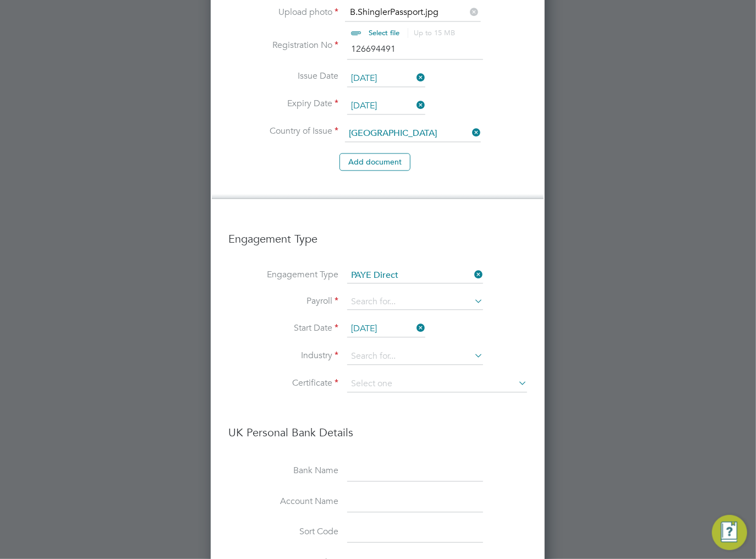
scroll to position [975, 0]
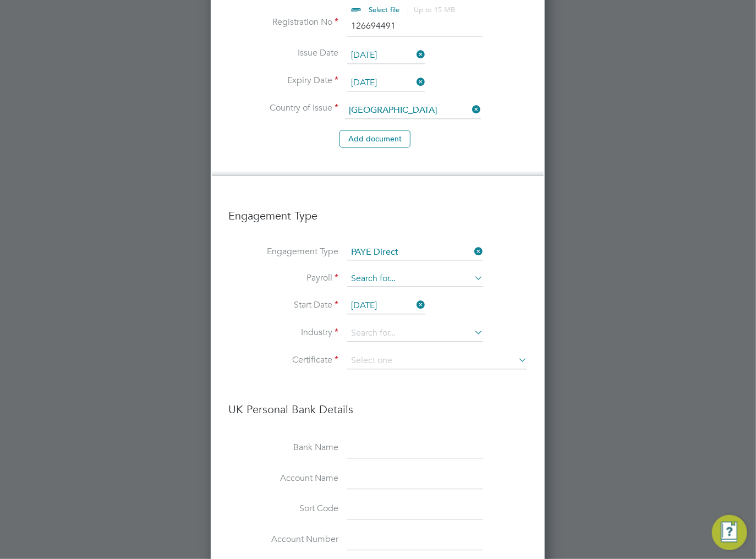
click at [372, 271] on input at bounding box center [415, 278] width 136 height 15
click at [375, 255] on li "PAYE (Standard)" at bounding box center [415, 256] width 136 height 16
type input "PAYE (Standard)"
click at [414, 297] on icon at bounding box center [414, 304] width 0 height 15
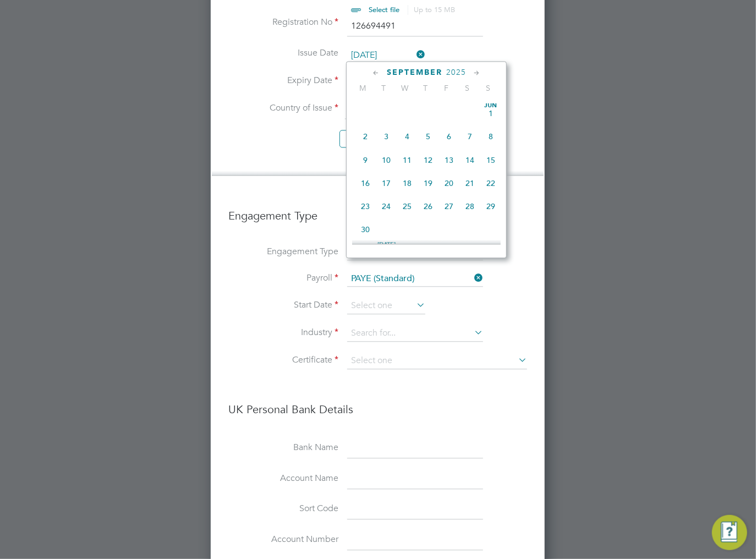
scroll to position [407, 0]
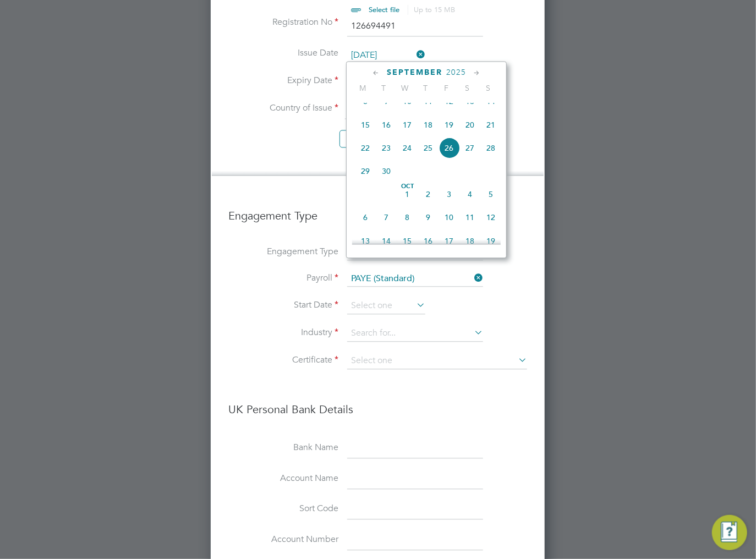
click at [364, 158] on span "22" at bounding box center [365, 147] width 21 height 21
type input "[DATE]"
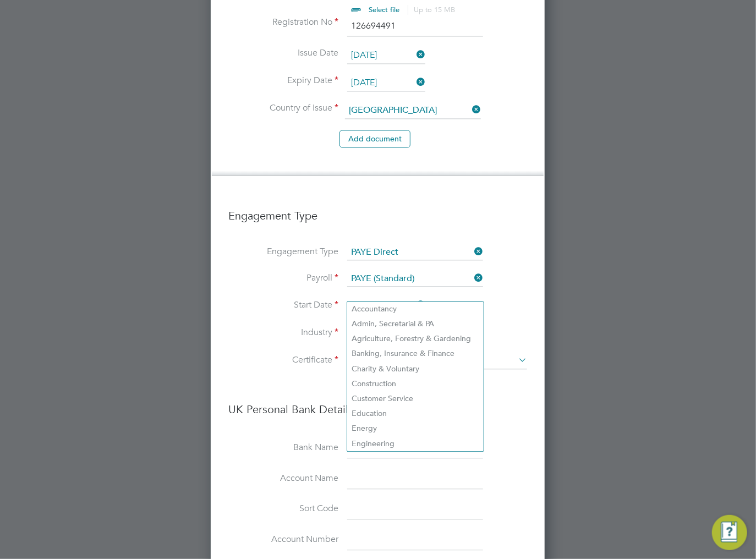
click at [372, 325] on input at bounding box center [415, 333] width 136 height 17
click at [383, 379] on li "Construction" at bounding box center [415, 383] width 136 height 15
type input "Construction"
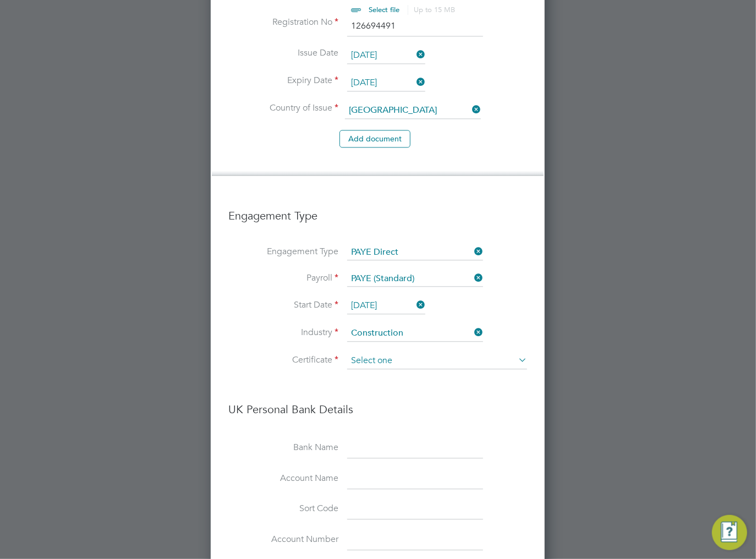
click at [375, 353] on input at bounding box center [437, 361] width 180 height 17
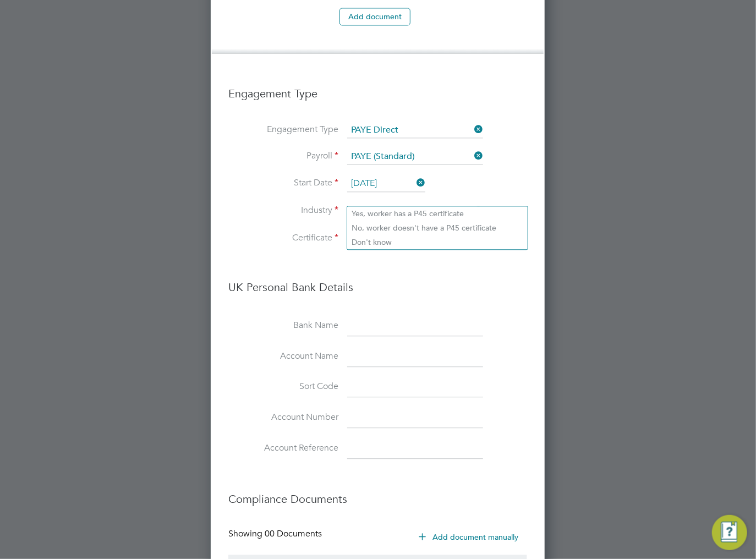
scroll to position [1107, 0]
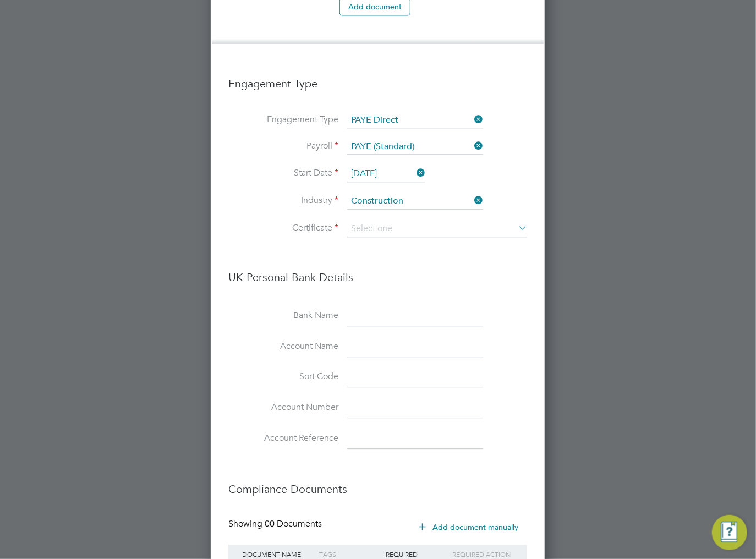
click at [394, 234] on li "Don't know" at bounding box center [437, 232] width 180 height 14
type input "Don't know"
click at [390, 221] on input at bounding box center [437, 229] width 180 height 17
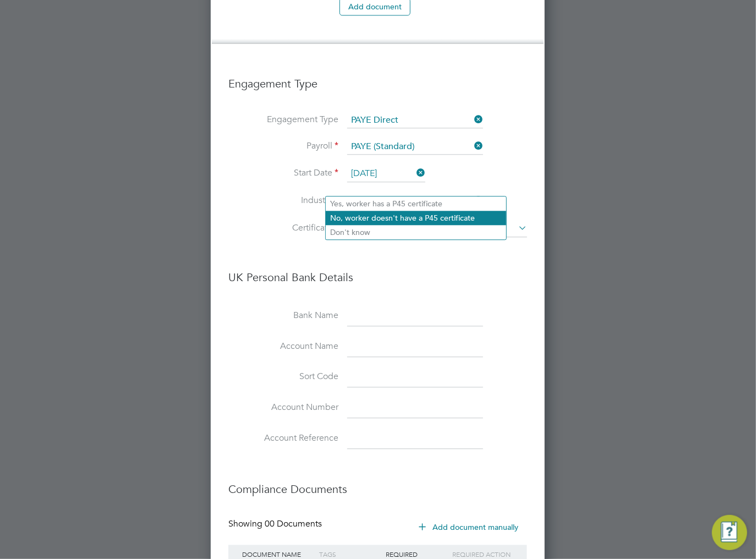
click at [473, 218] on li "No, worker doesn't have a P45 certificate" at bounding box center [416, 218] width 180 height 14
type input "No, worker doesn't have a P45 certificate"
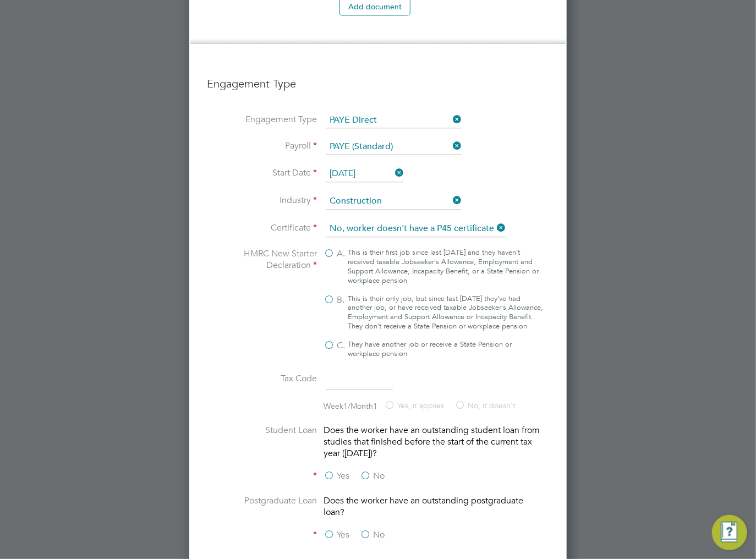
scroll to position [2005, 377]
click at [330, 294] on label "B. This is their only job, but since last [DATE] they’ve had another job, or ha…" at bounding box center [434, 312] width 220 height 37
click at [0, 0] on input "B. This is their only job, but since last [DATE] they’ve had another job, or ha…" at bounding box center [0, 0] width 0 height 0
type input "1257L"
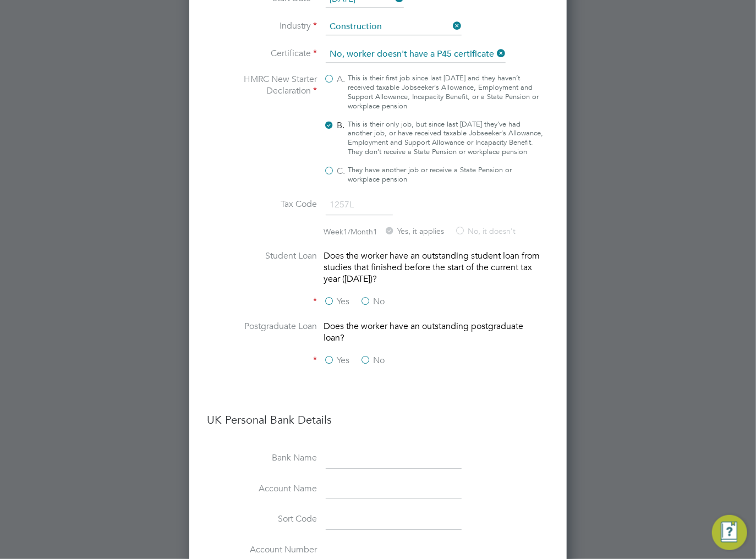
scroll to position [1283, 0]
click at [361, 294] on label "No" at bounding box center [372, 300] width 25 height 12
click at [0, 0] on input "No" at bounding box center [0, 0] width 0 height 0
click at [369, 353] on label "No" at bounding box center [372, 359] width 25 height 12
click at [0, 0] on input "No" at bounding box center [0, 0] width 0 height 0
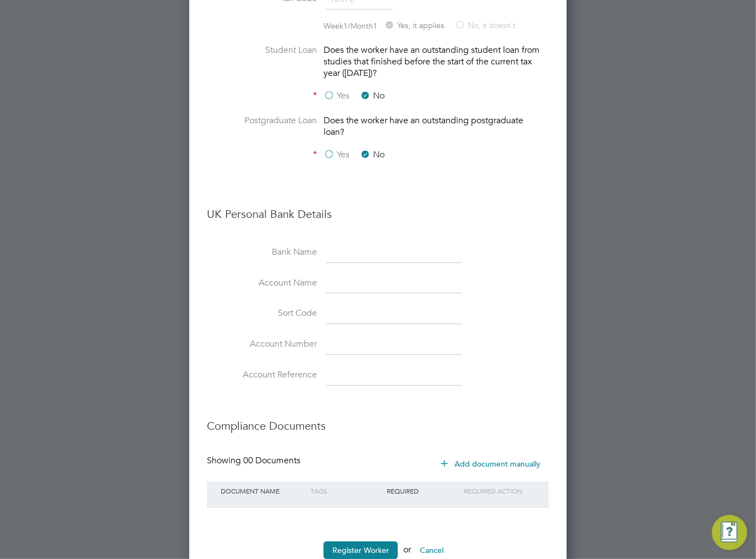
scroll to position [1488, 0]
click at [348, 541] on button "Register Worker" at bounding box center [361, 550] width 74 height 18
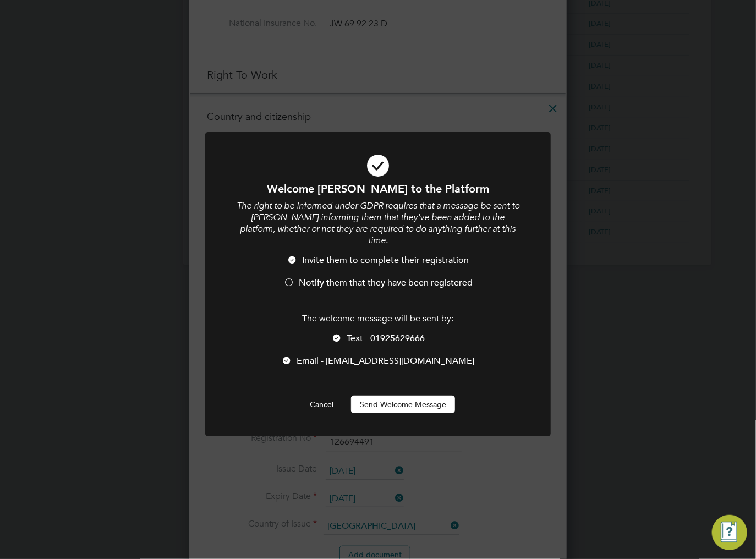
click at [391, 404] on button "Send Welcome Message" at bounding box center [403, 405] width 104 height 18
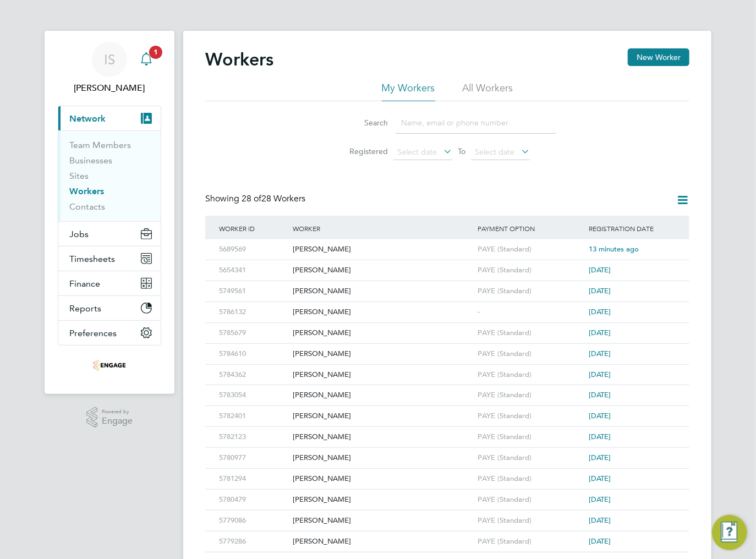
click at [153, 61] on div "Main navigation" at bounding box center [146, 59] width 22 height 22
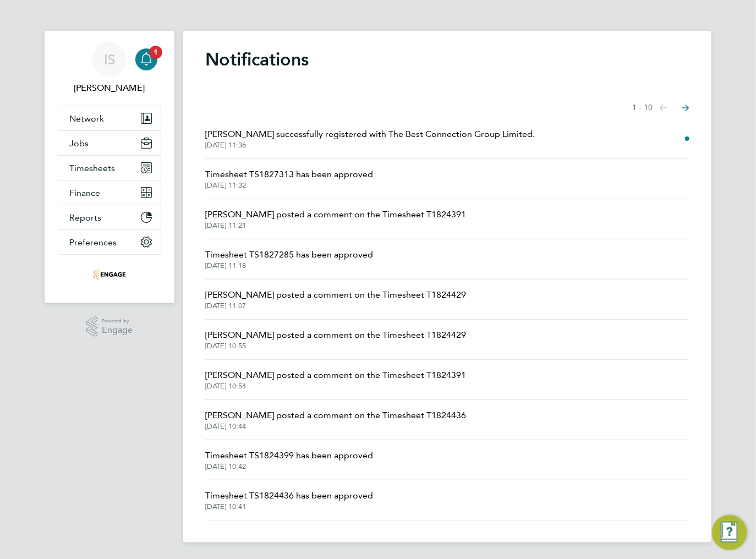
click at [446, 131] on span "[PERSON_NAME] successfully registered with The Best Connection Group Limited." at bounding box center [370, 134] width 330 height 13
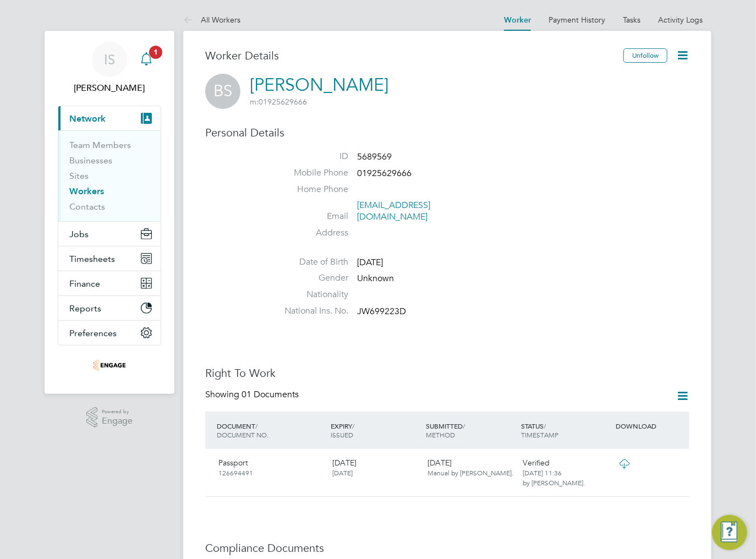
click at [152, 59] on icon "Main navigation" at bounding box center [146, 58] width 13 height 13
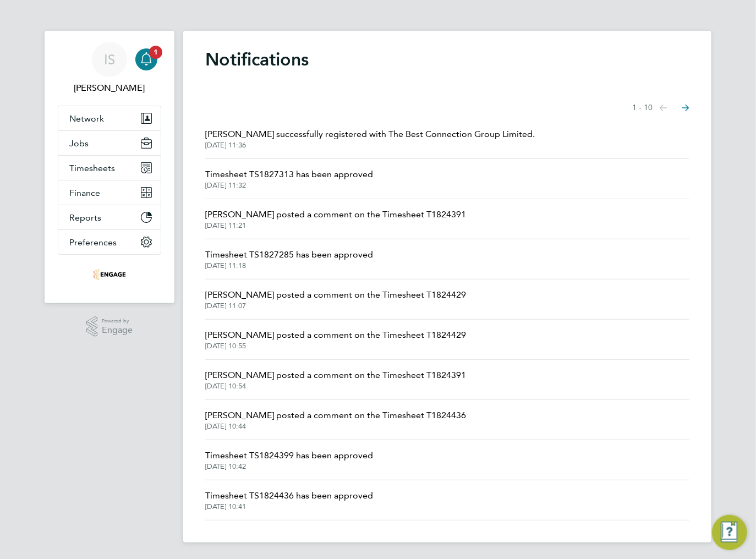
click at [352, 73] on div "Notifications Showing items 1 - 10 items Previous page Next page [PERSON_NAME] …" at bounding box center [447, 287] width 528 height 512
